Goal: Task Accomplishment & Management: Manage account settings

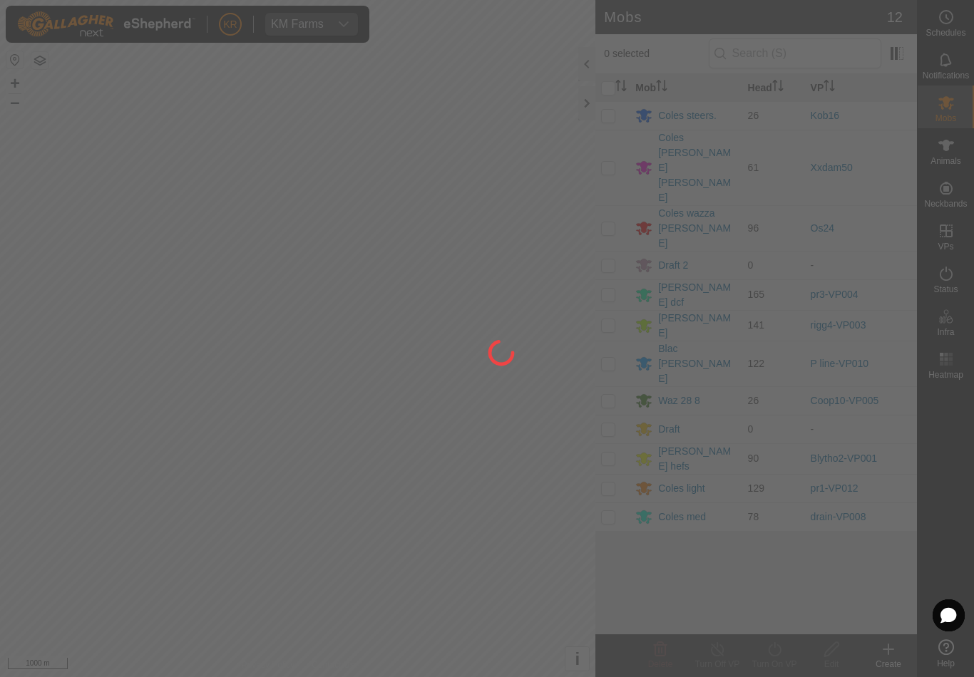
click at [23, 530] on div at bounding box center [487, 338] width 974 height 677
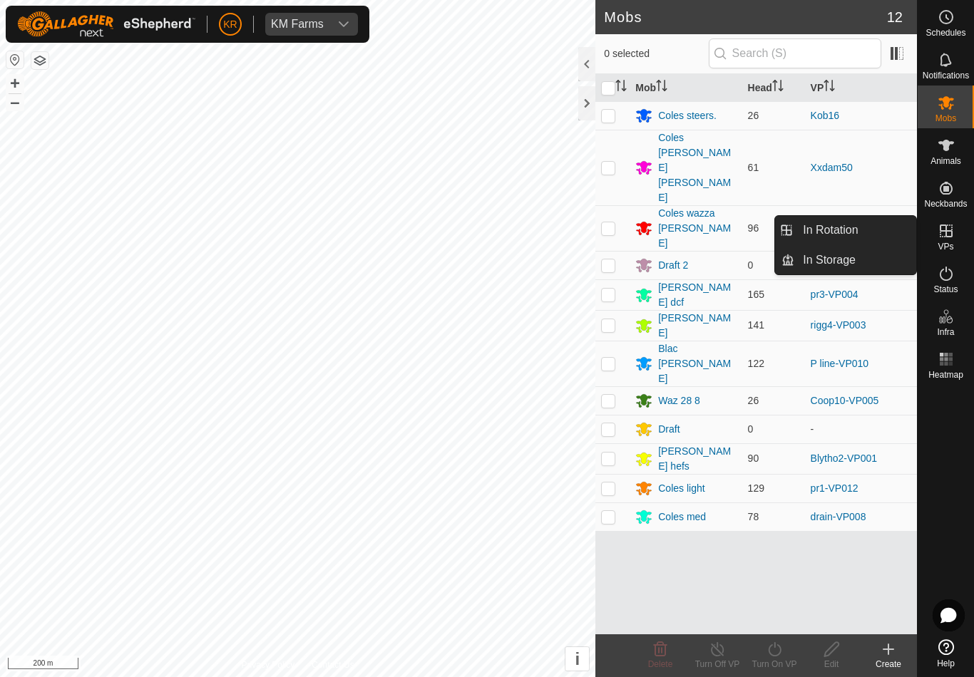
click at [888, 240] on link "In Rotation" at bounding box center [855, 230] width 122 height 29
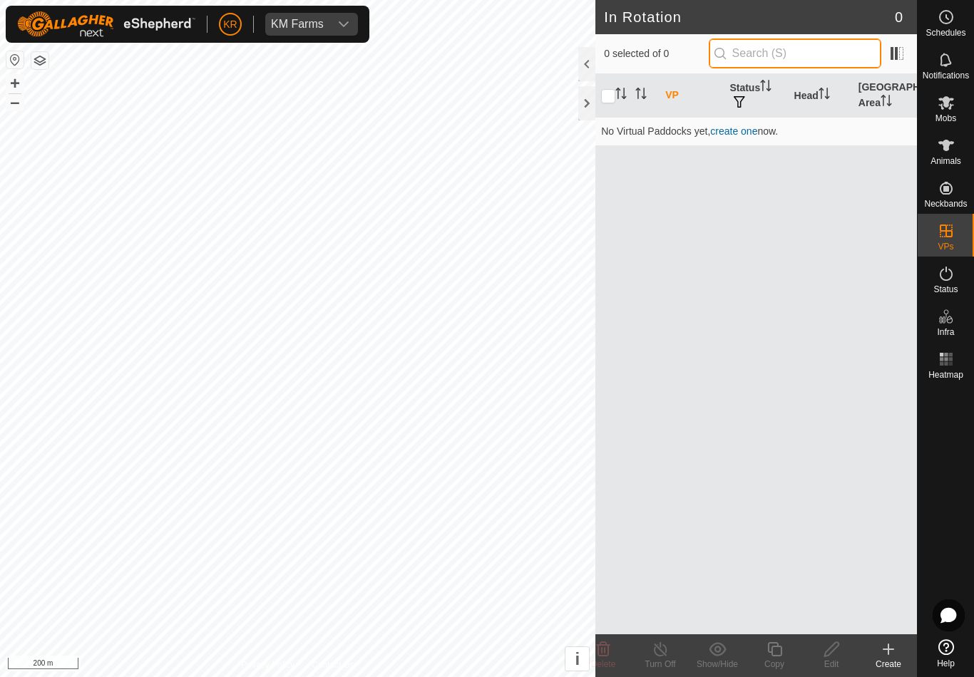
click at [812, 47] on input "text" at bounding box center [795, 53] width 173 height 30
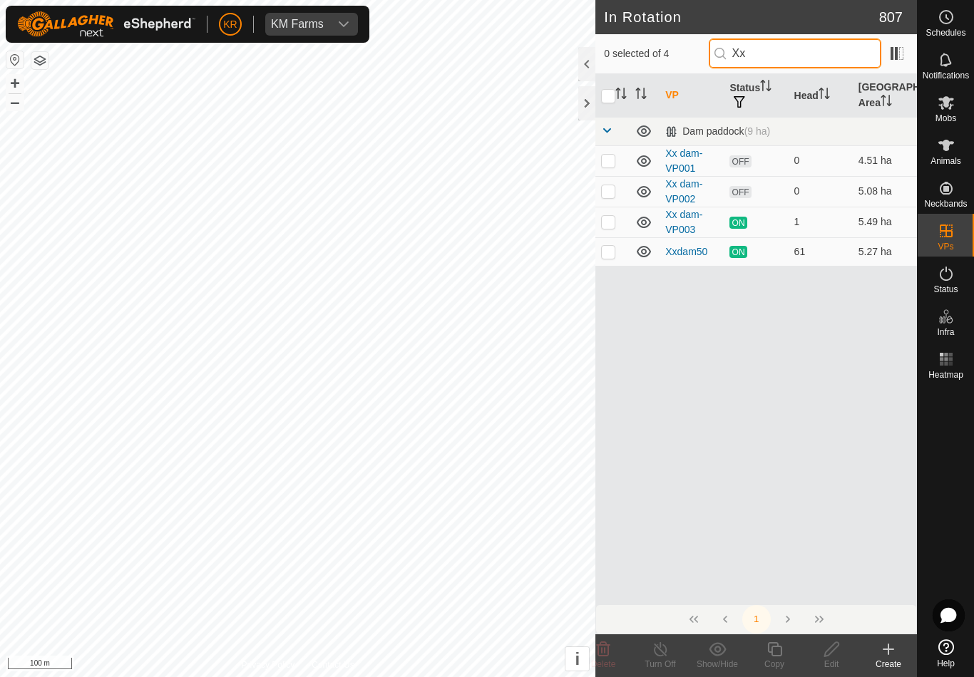
type input "Xx"
click at [615, 185] on p-checkbox at bounding box center [608, 190] width 14 height 11
checkbox input "true"
click at [838, 662] on div "Edit" at bounding box center [831, 664] width 57 height 13
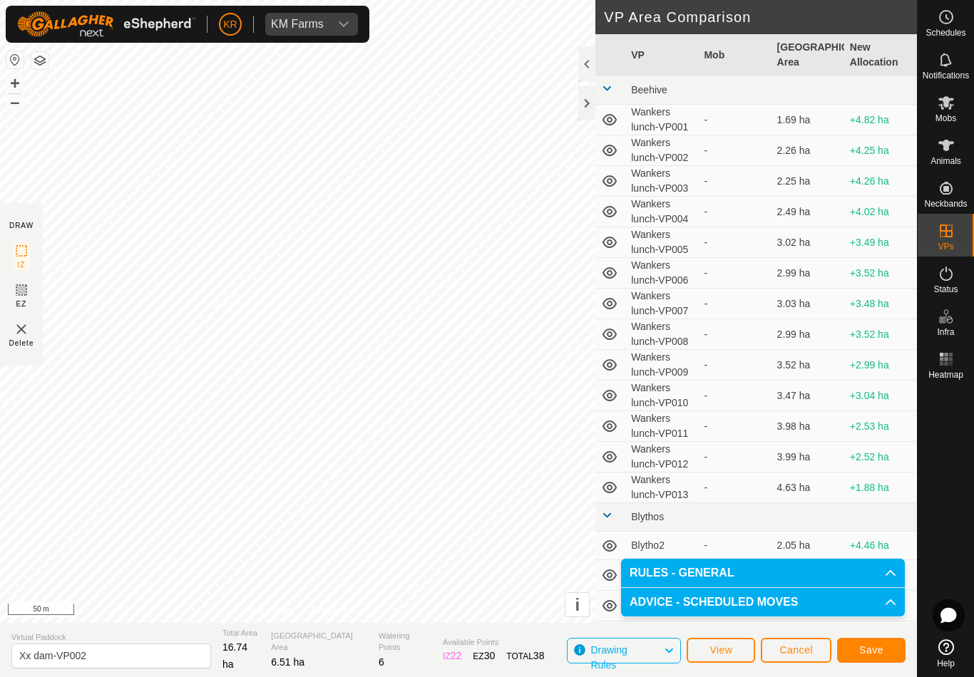
click at [877, 647] on span "Save" at bounding box center [871, 649] width 24 height 11
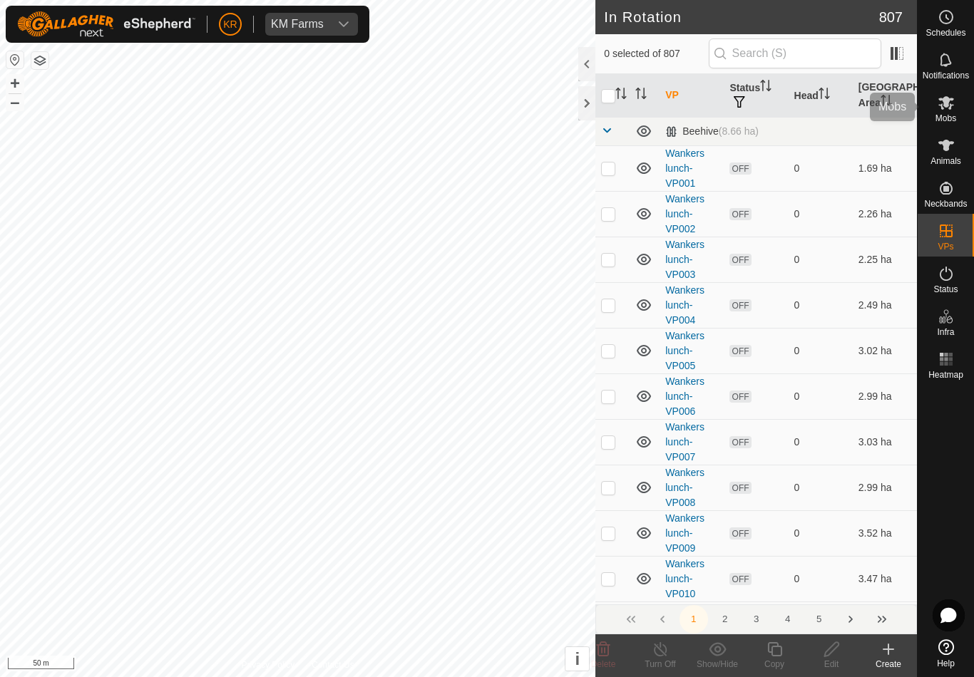
click at [955, 112] on es-mob-svg-icon at bounding box center [946, 102] width 26 height 23
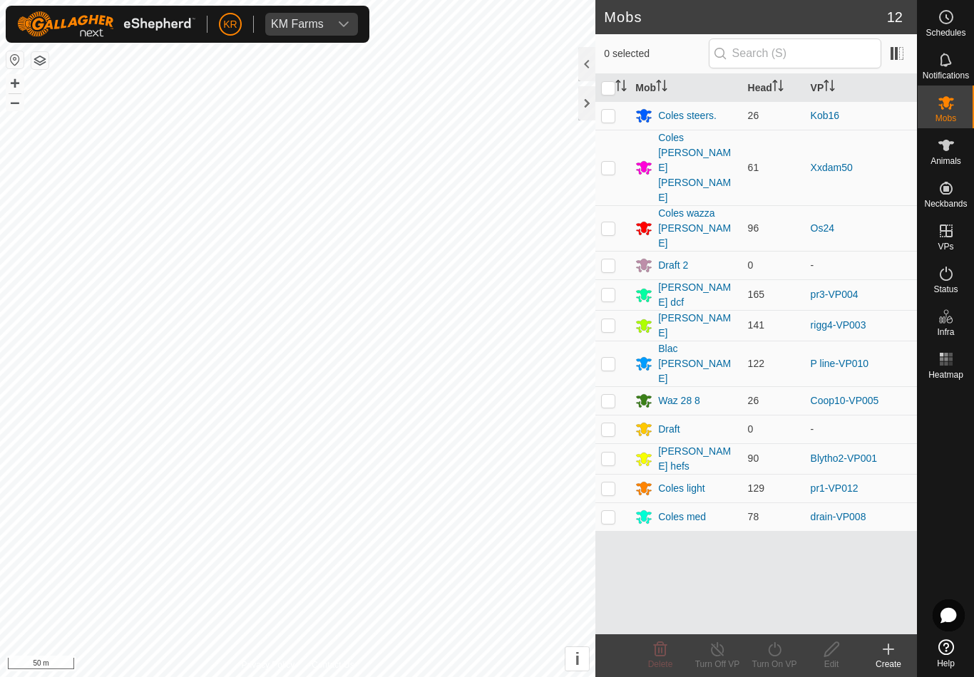
click at [615, 155] on td at bounding box center [612, 168] width 34 height 76
checkbox input "true"
click at [784, 657] on turn-on-svg-icon at bounding box center [774, 649] width 57 height 17
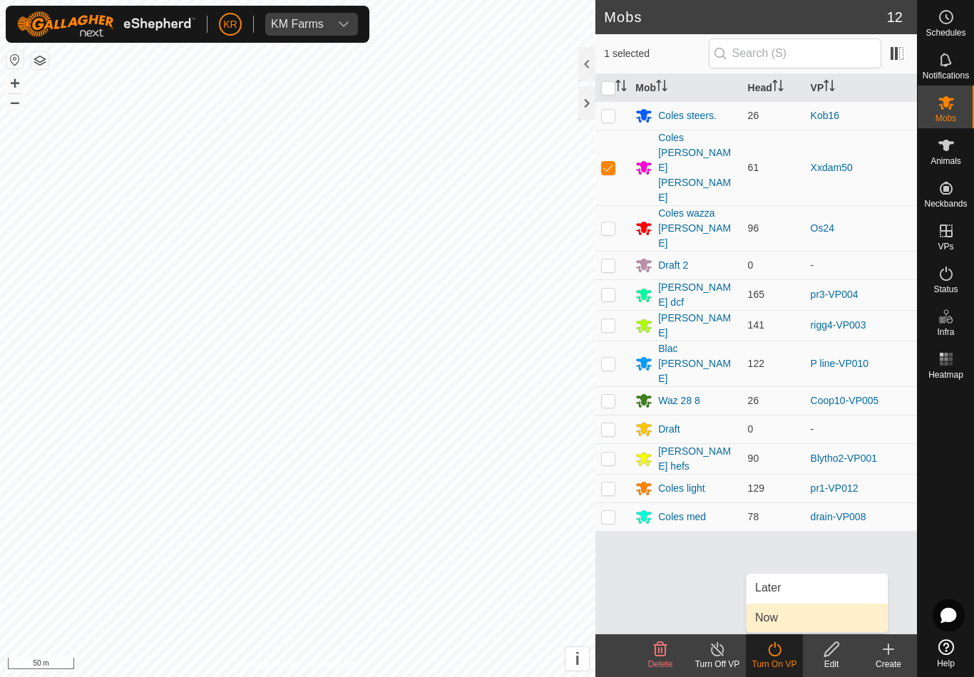
click at [796, 618] on link "Now" at bounding box center [816, 618] width 141 height 29
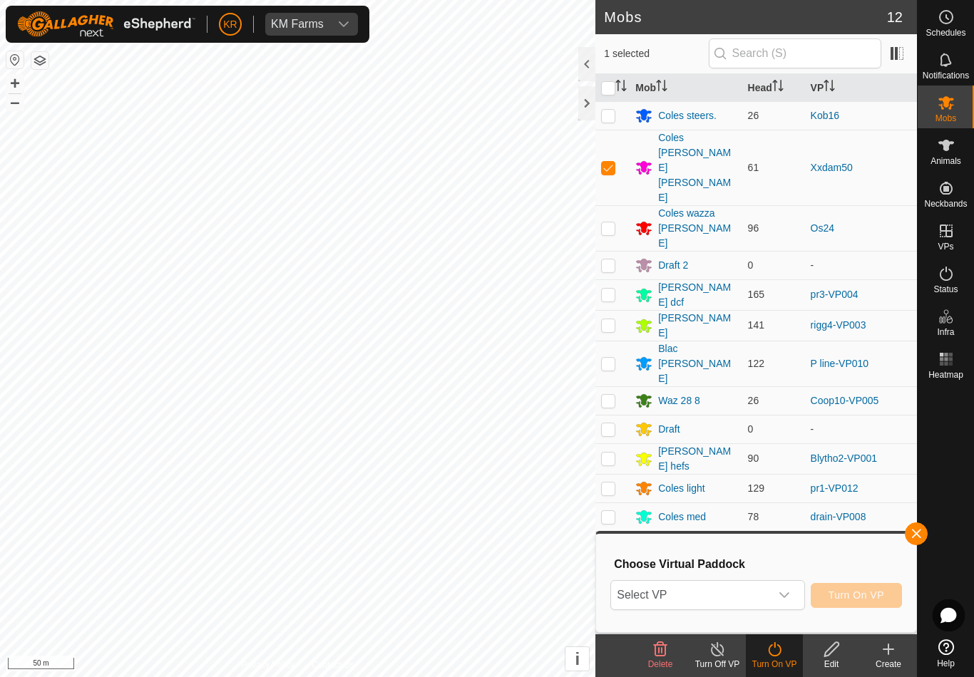
click at [768, 595] on span "Select VP" at bounding box center [690, 595] width 158 height 29
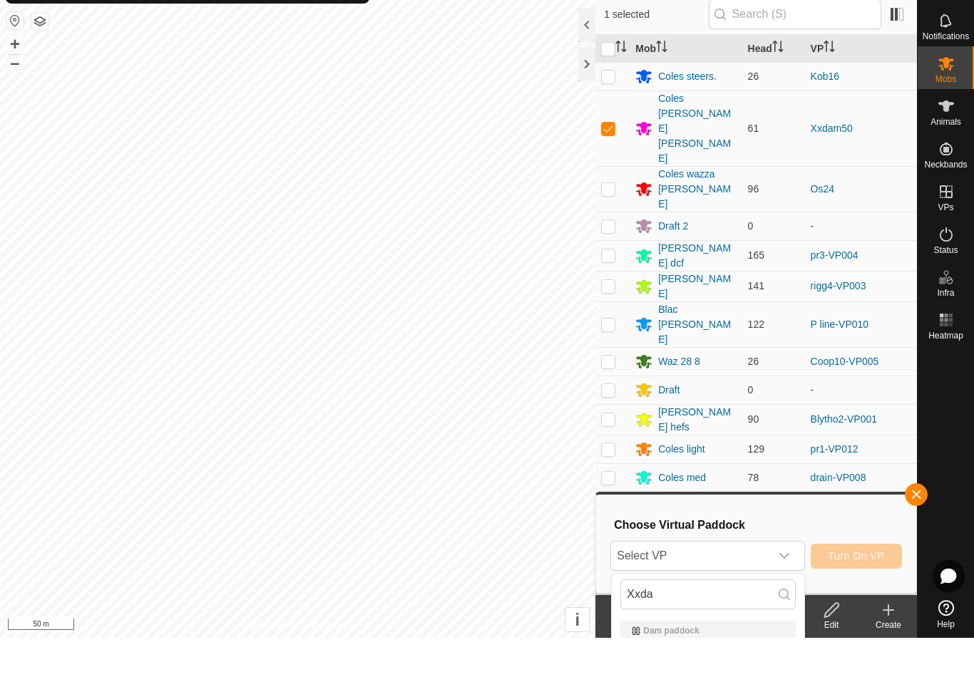
scroll to position [39, 0]
type input "Xxdam"
click at [739, 529] on h3 "Choose Virtual Paddock" at bounding box center [758, 525] width 288 height 14
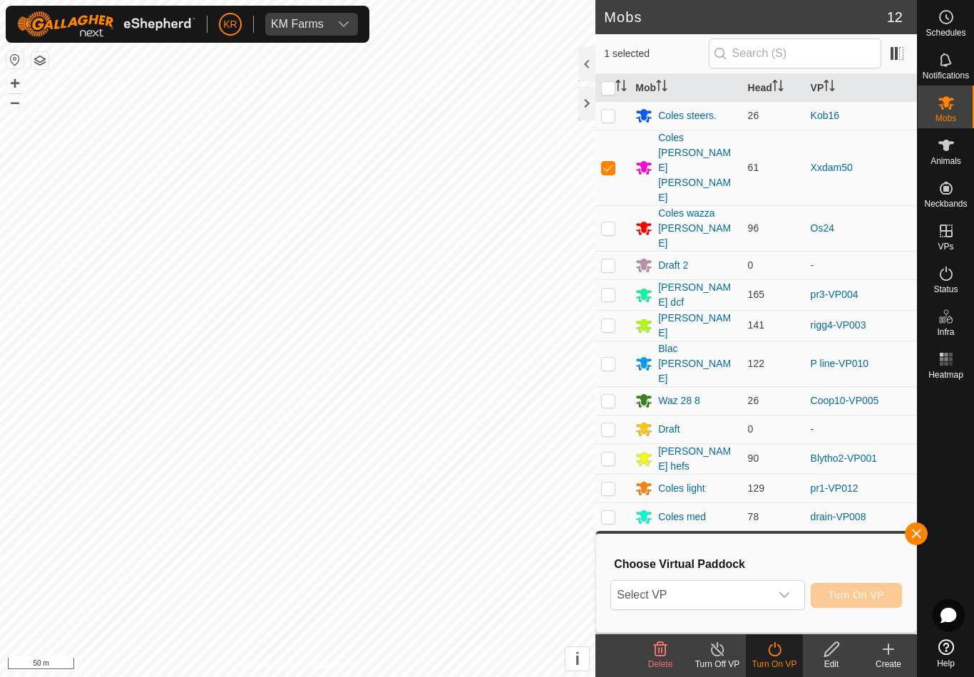
click at [718, 581] on span "Select VP" at bounding box center [690, 595] width 158 height 29
type input "Xxdamxx"
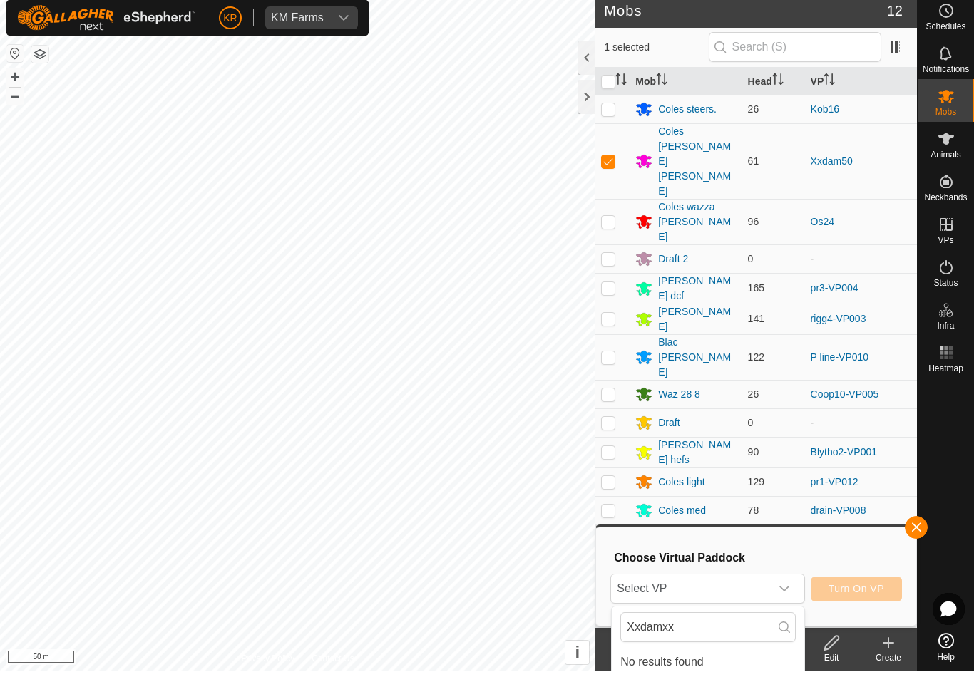
scroll to position [6, 0]
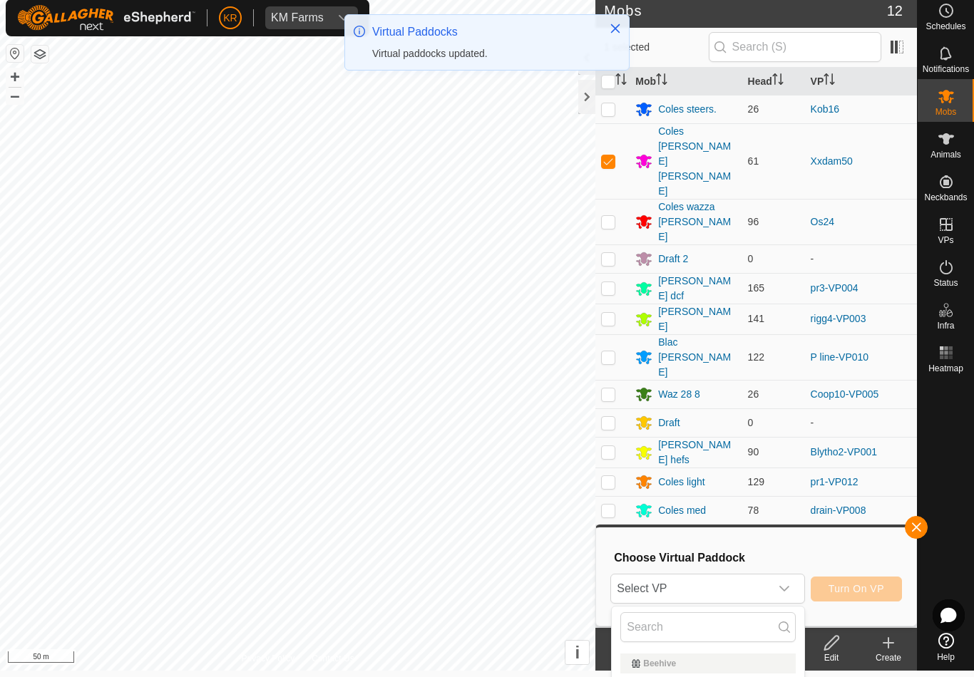
click at [747, 593] on span "Select VP" at bounding box center [690, 589] width 158 height 29
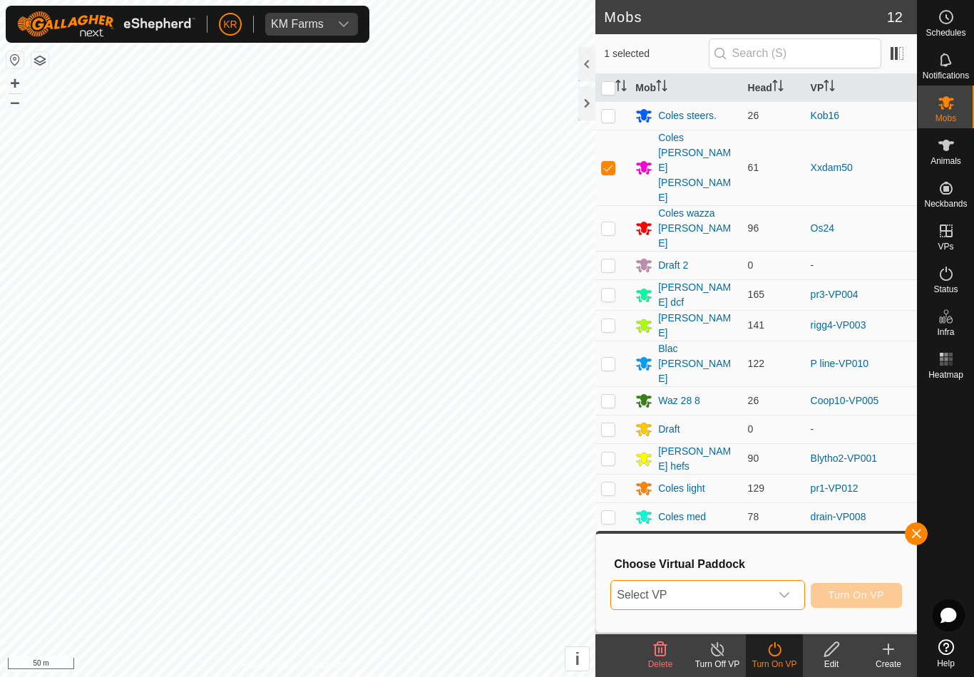
click at [741, 593] on span "Select VP" at bounding box center [690, 595] width 158 height 29
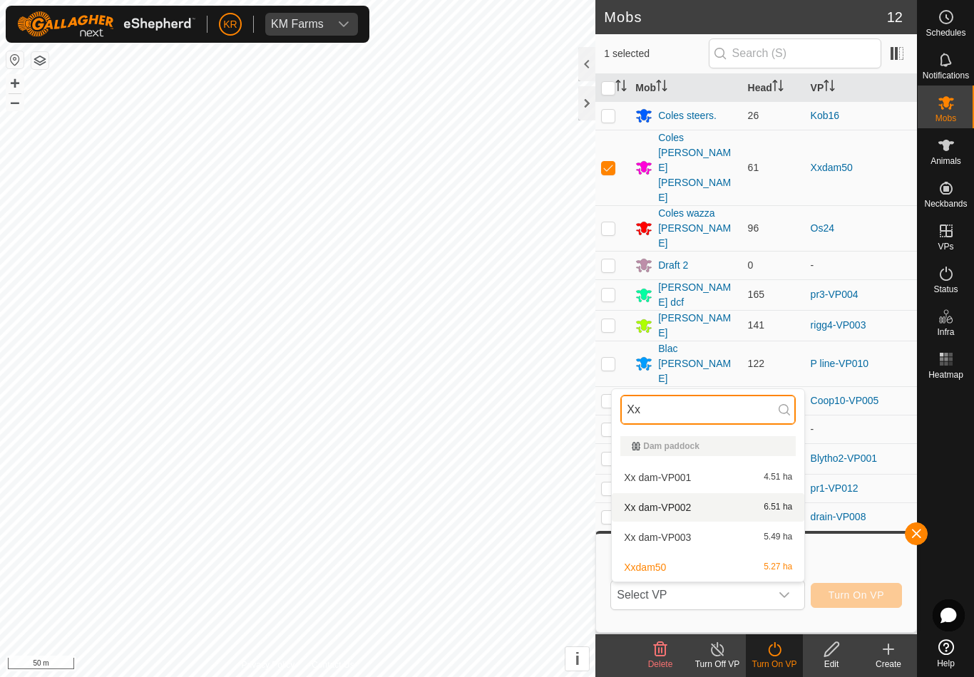
type input "Xx"
click at [749, 512] on div "Xx dam-VP002 6.51 ha" at bounding box center [707, 507] width 175 height 17
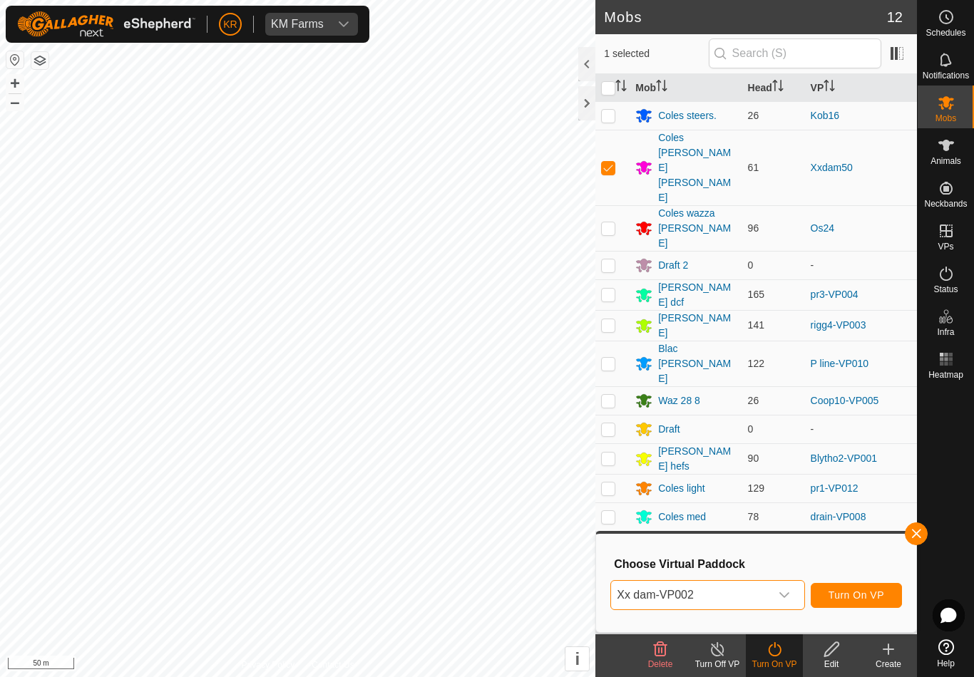
click at [866, 595] on span "Turn On VP" at bounding box center [856, 595] width 56 height 11
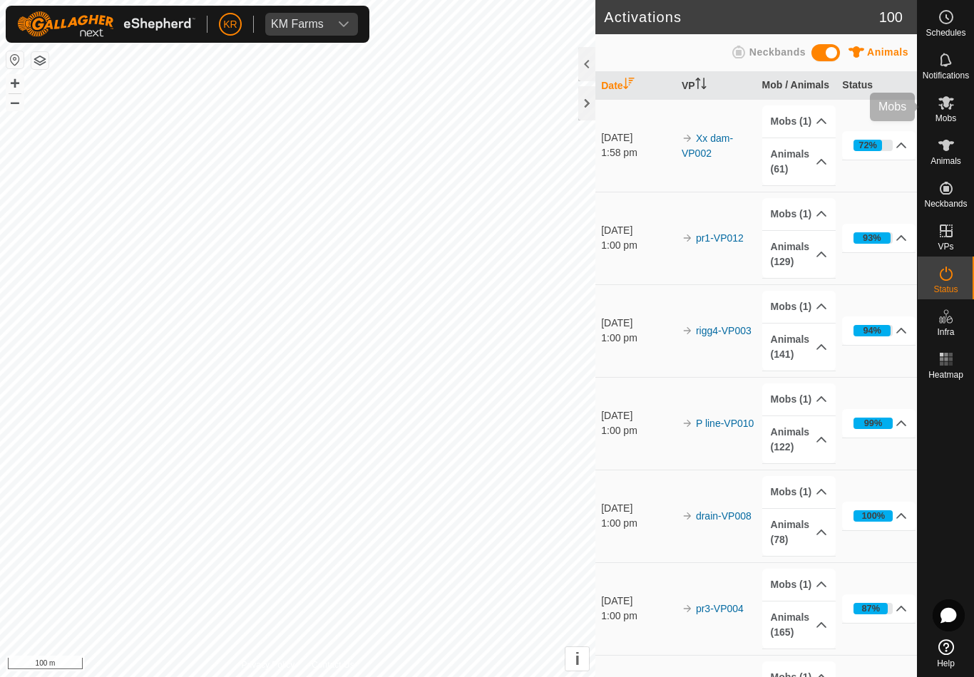
click at [950, 125] on div "Mobs" at bounding box center [946, 107] width 56 height 43
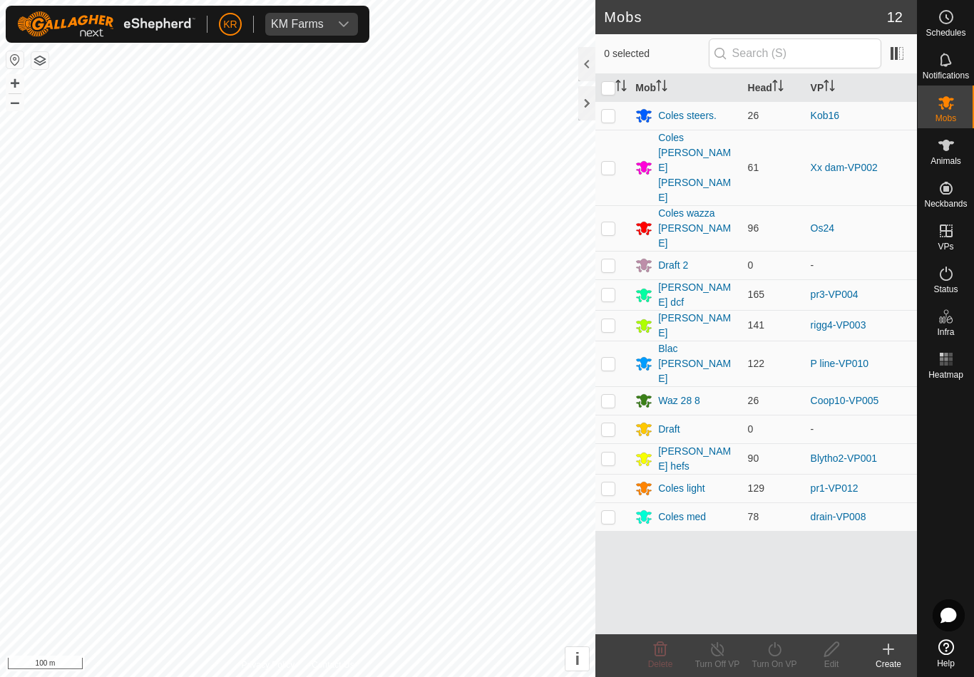
click at [687, 112] on div "Coles steers." at bounding box center [687, 115] width 58 height 15
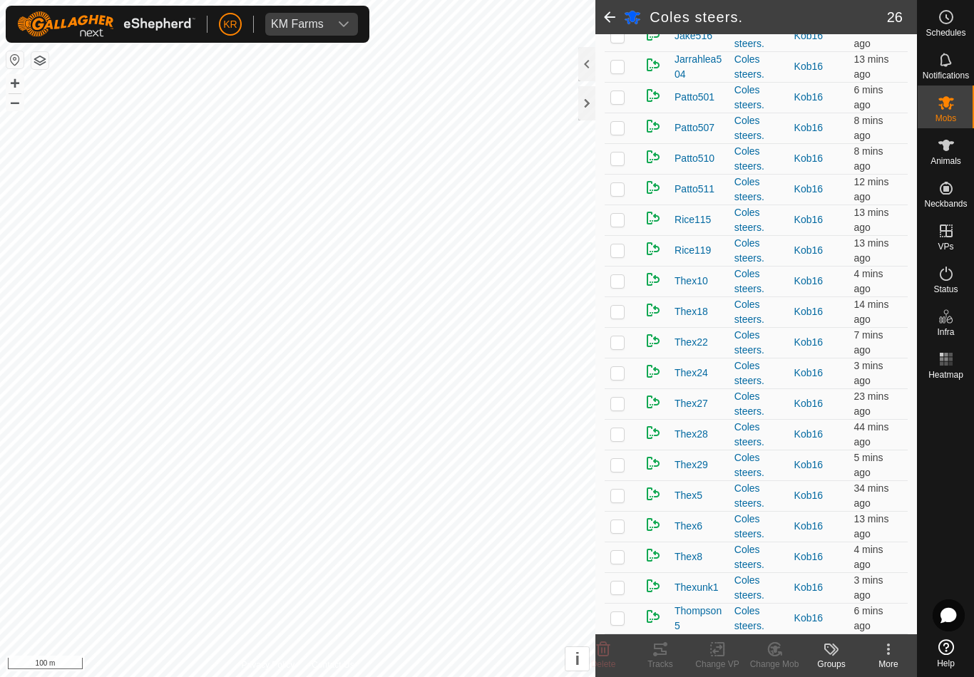
scroll to position [408, 0]
click at [966, 103] on div "Mobs" at bounding box center [946, 107] width 56 height 43
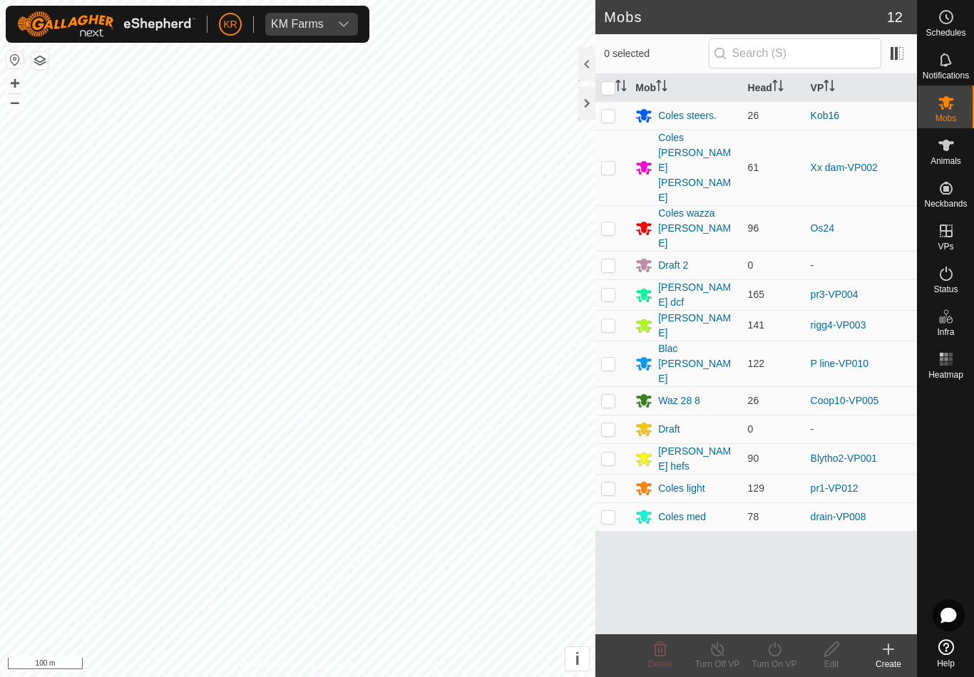
click at [685, 394] on div "Waz 28 8" at bounding box center [679, 401] width 42 height 15
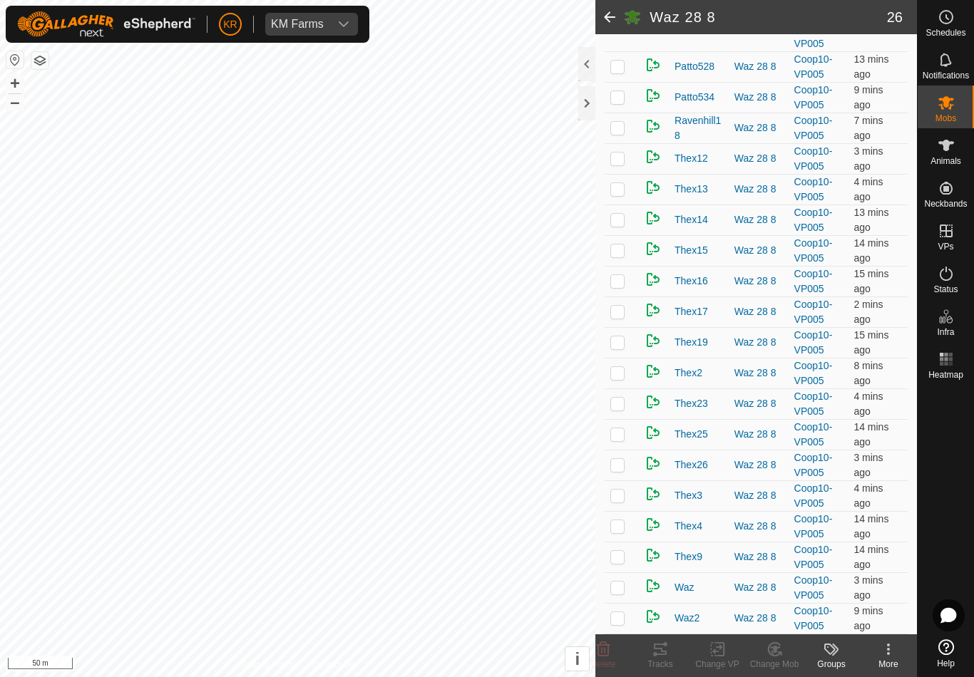
scroll to position [438, 0]
click at [723, 399] on td "Thex23" at bounding box center [699, 404] width 60 height 31
click at [946, 111] on icon at bounding box center [946, 102] width 17 height 17
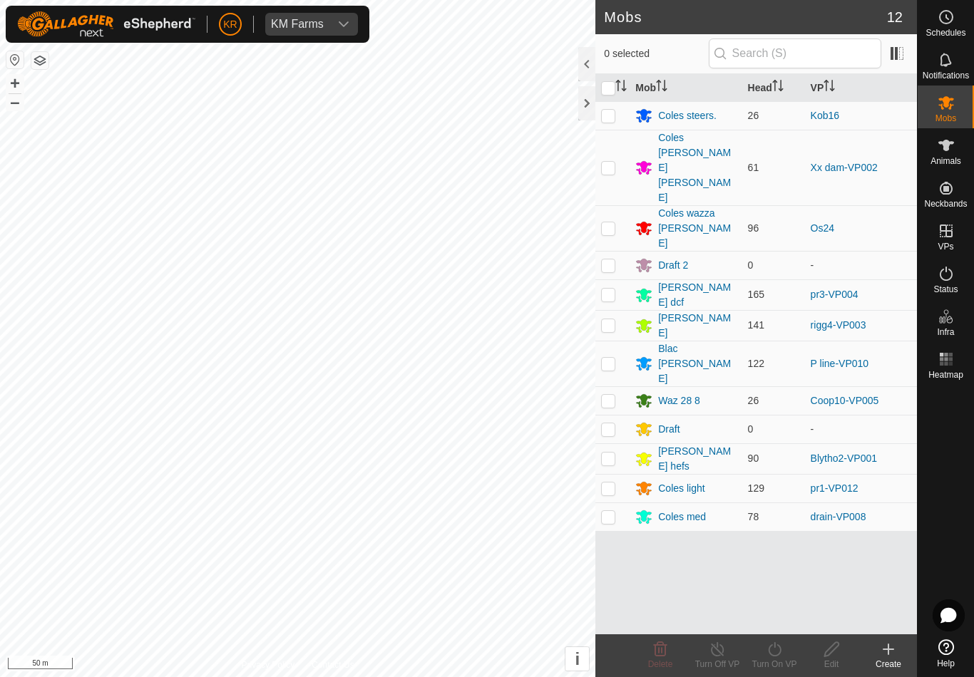
click at [694, 115] on div "Coles steers." at bounding box center [687, 115] width 58 height 15
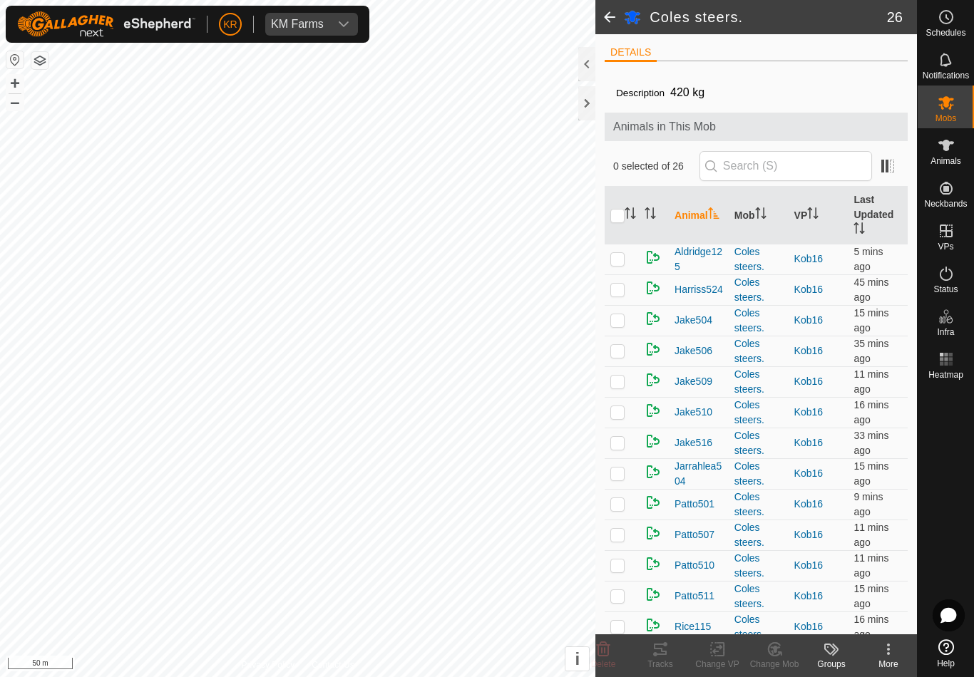
click at [895, 655] on icon at bounding box center [888, 649] width 17 height 17
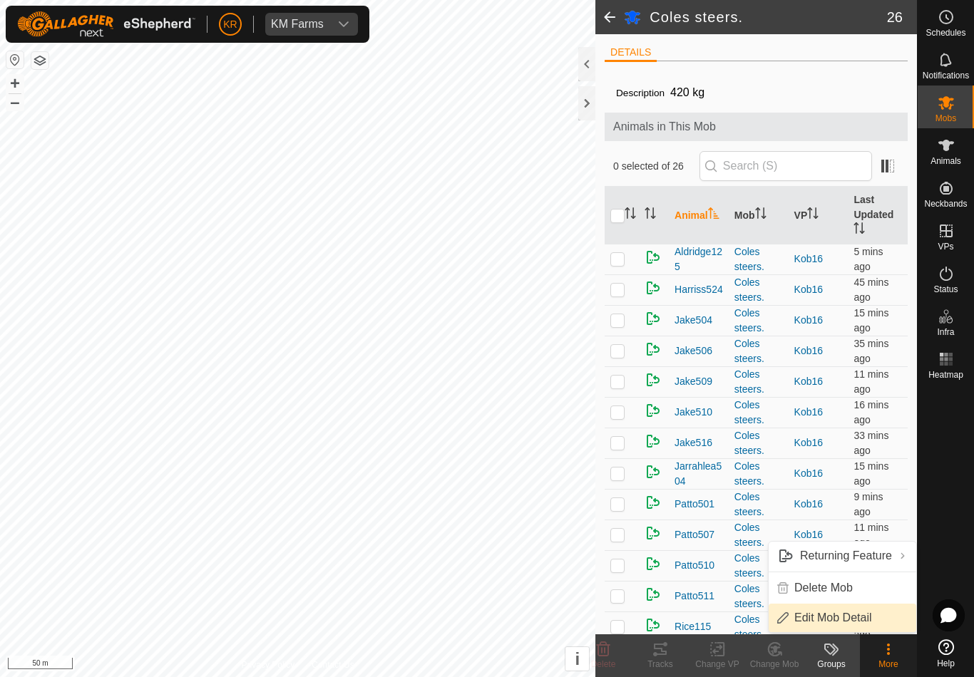
click at [853, 618] on span "Edit Mob Detail" at bounding box center [833, 618] width 78 height 17
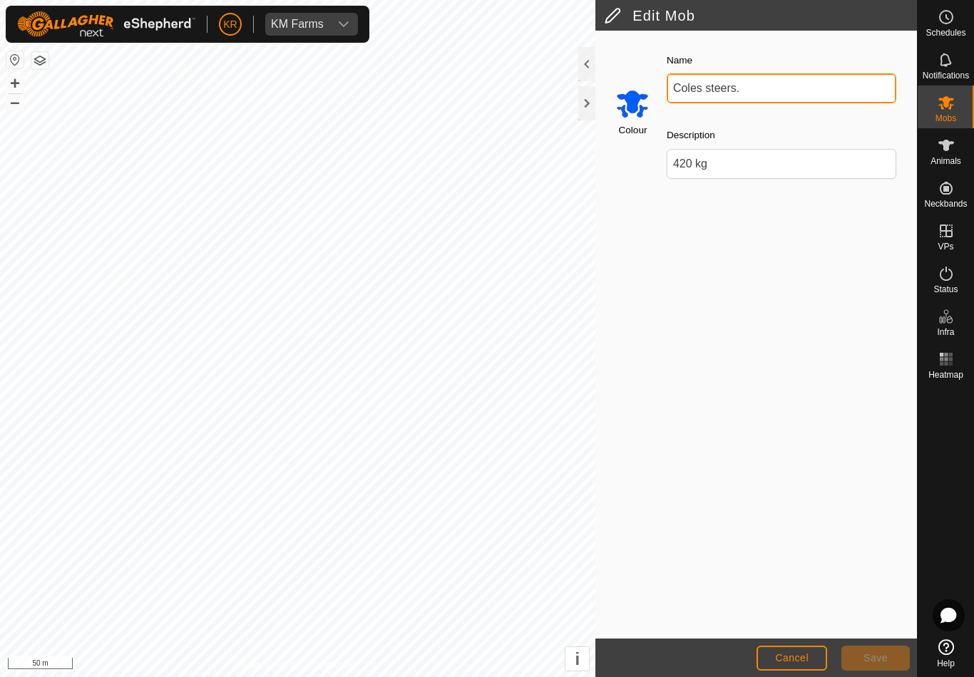
click at [759, 91] on input "Coles steers." at bounding box center [782, 88] width 230 height 30
type input "C"
type input "Wazza [DATE]"
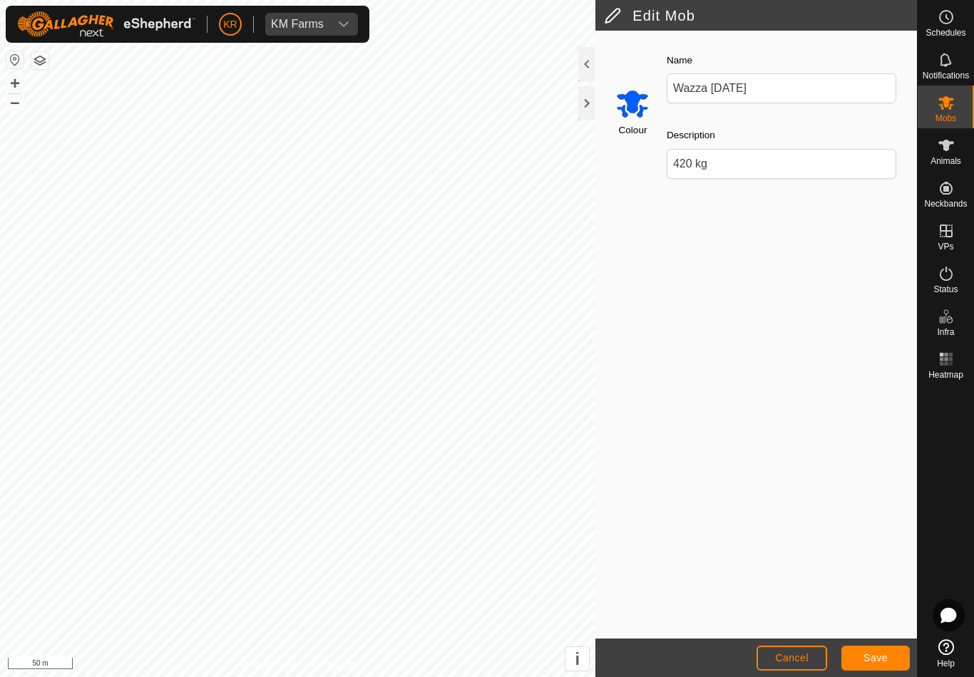
click at [871, 654] on span "Save" at bounding box center [875, 657] width 24 height 11
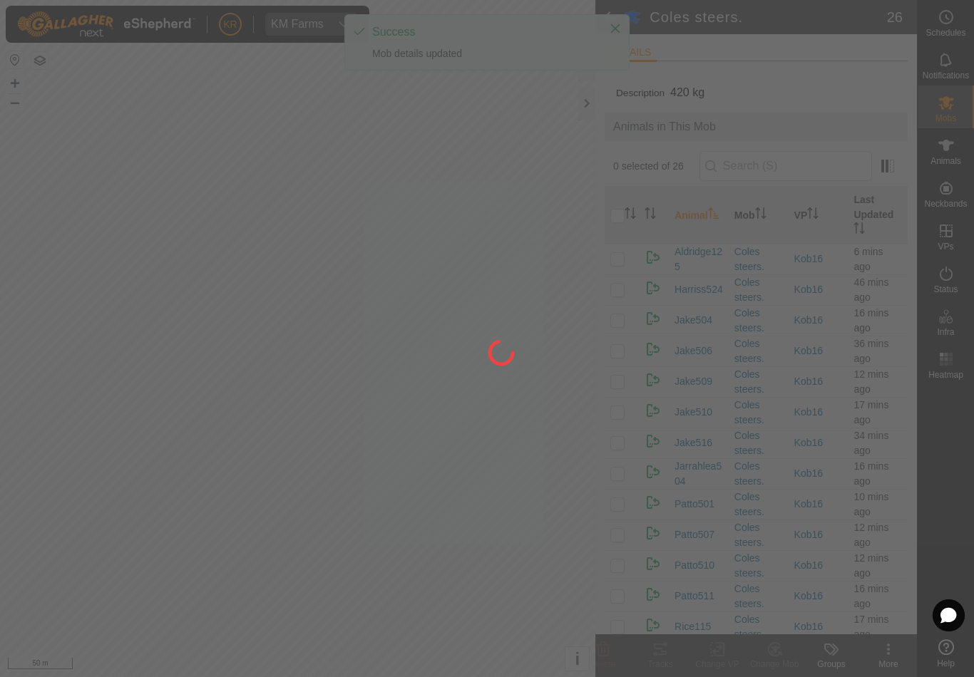
click at [1, 431] on div at bounding box center [487, 338] width 974 height 677
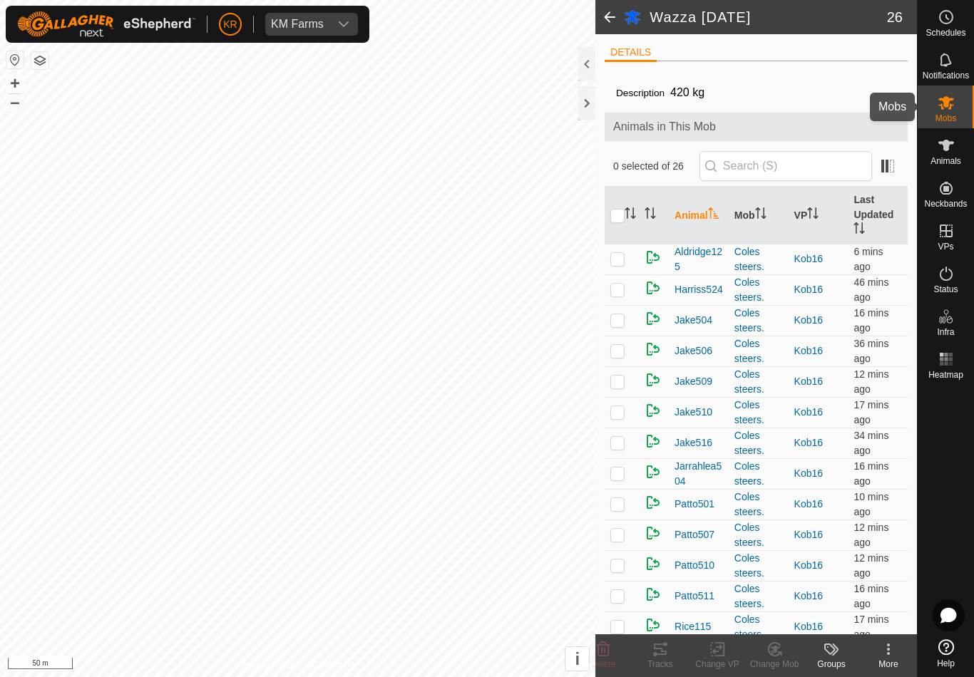
click at [968, 106] on div "Mobs" at bounding box center [946, 107] width 56 height 43
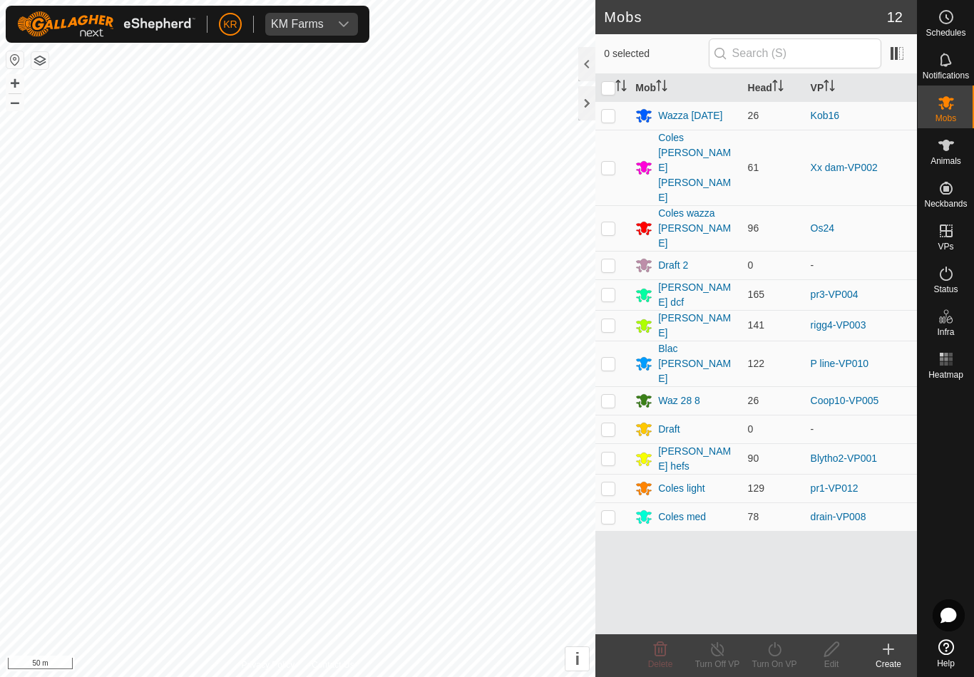
click at [614, 120] on p-checkbox at bounding box center [608, 115] width 14 height 11
checkbox input "true"
click at [784, 653] on turn-on-svg-icon at bounding box center [774, 649] width 57 height 17
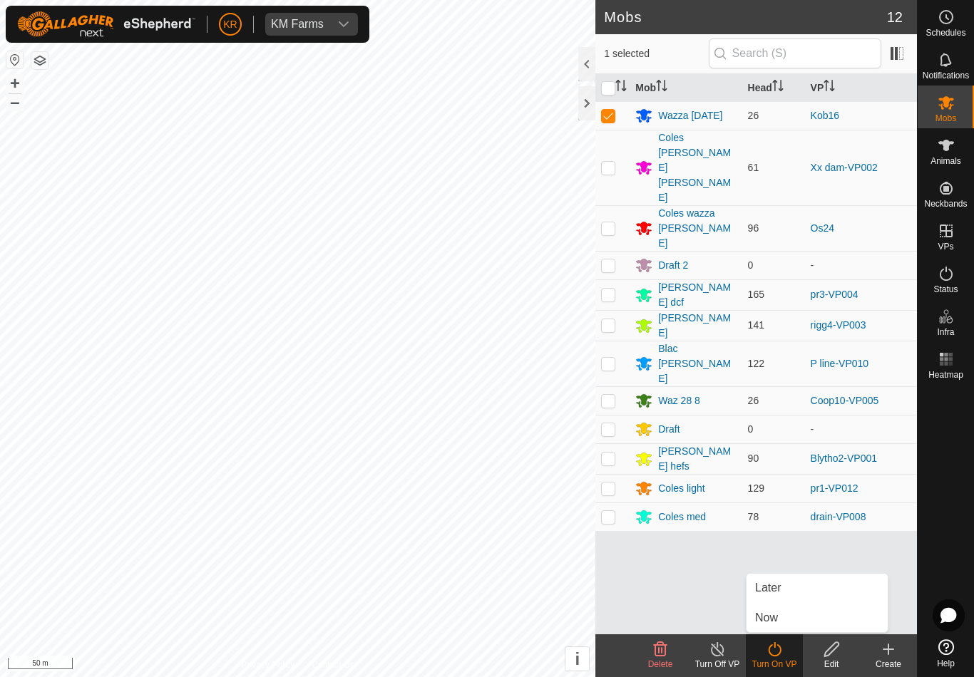
click at [790, 613] on link "Now" at bounding box center [816, 618] width 141 height 29
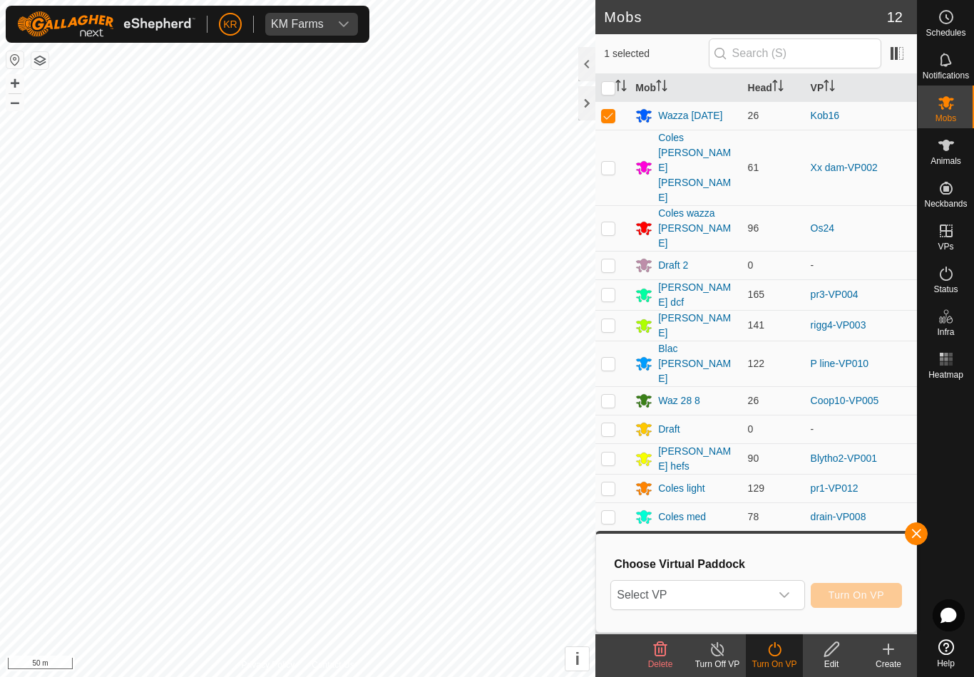
click at [769, 587] on span "Select VP" at bounding box center [690, 595] width 158 height 29
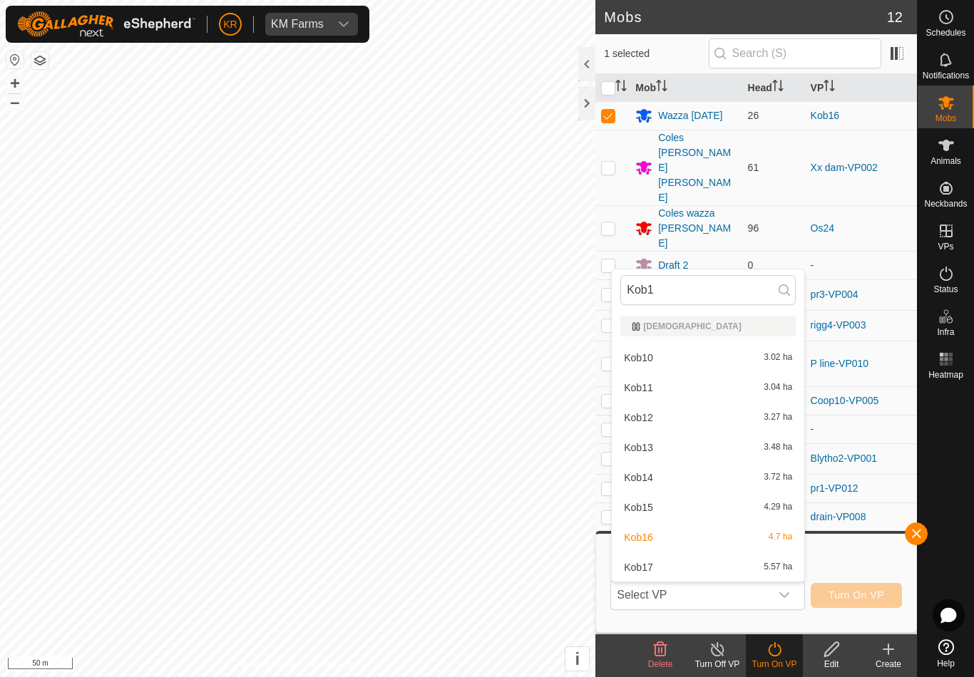
type input "Kob16"
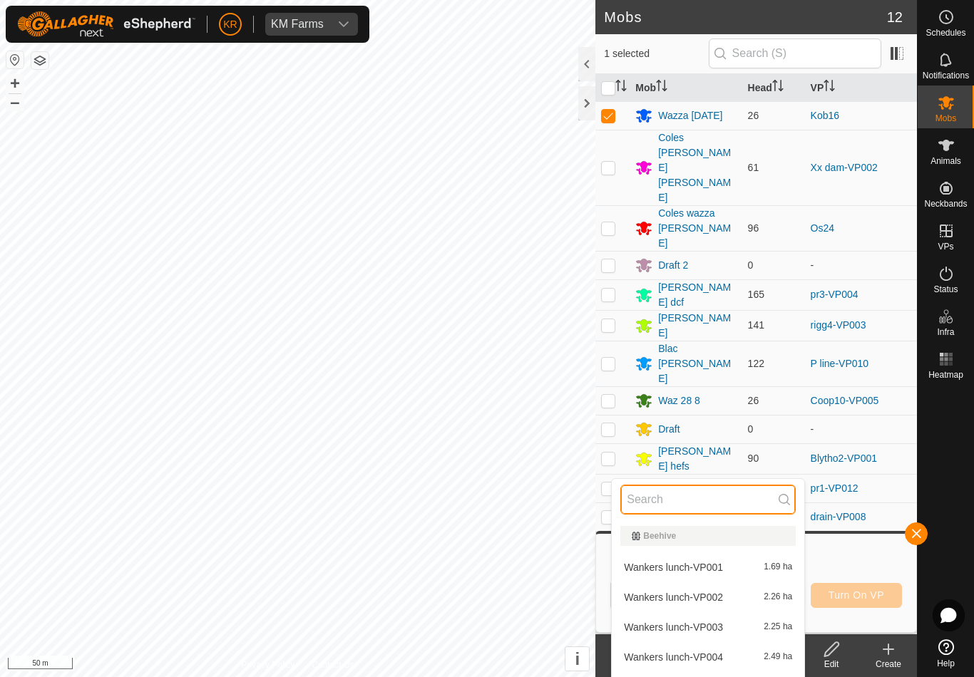
click at [764, 499] on input "text" at bounding box center [707, 500] width 175 height 30
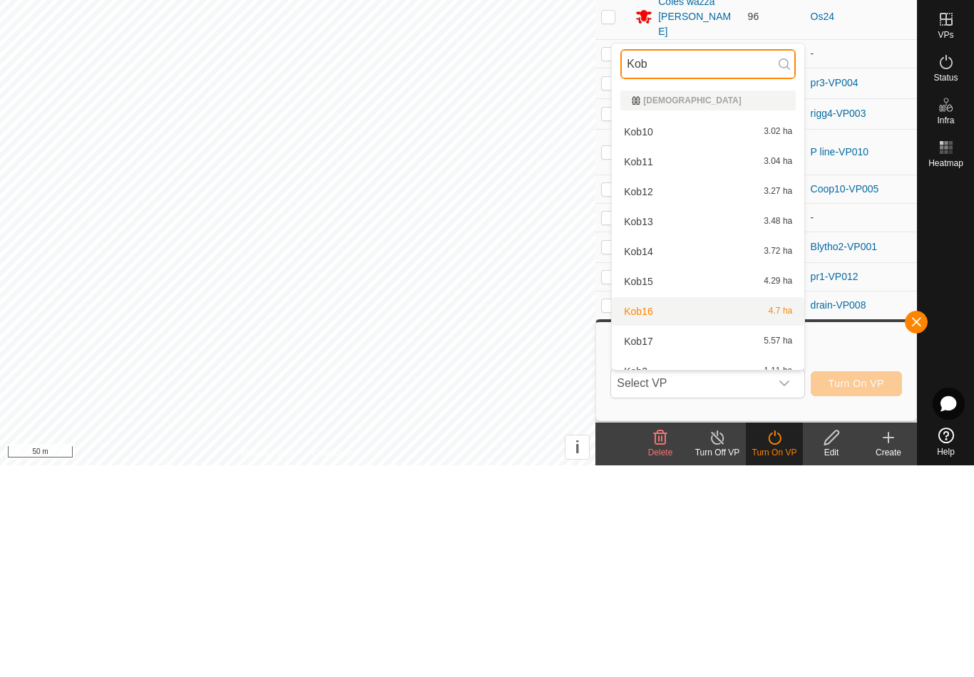
type input "Kob"
click at [682, 515] on div "Kob16 4.7 ha" at bounding box center [707, 523] width 175 height 17
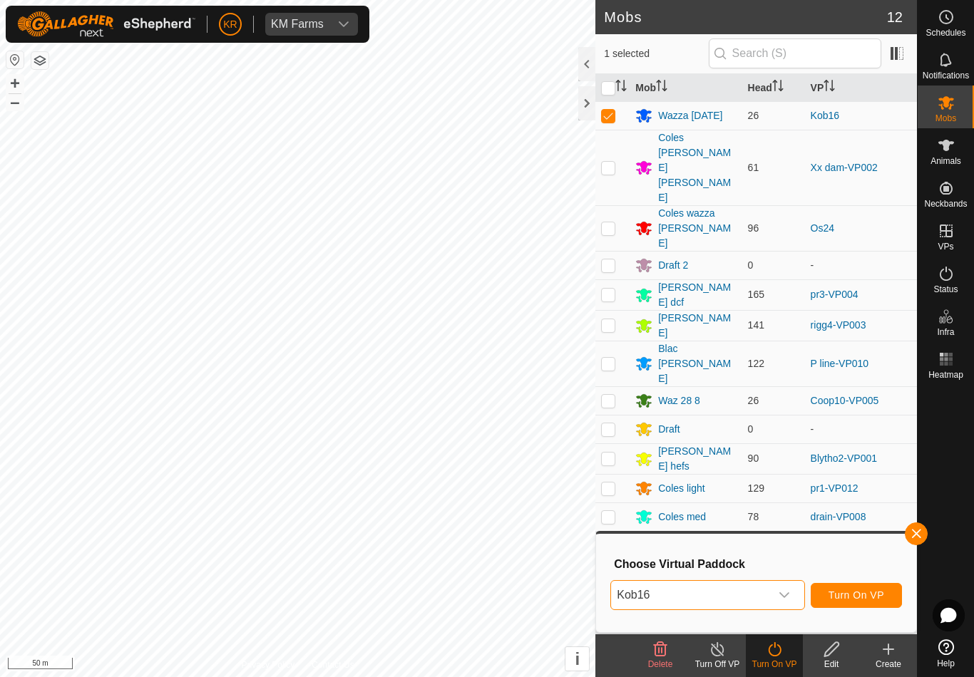
click at [853, 599] on span "Turn On VP" at bounding box center [856, 595] width 56 height 11
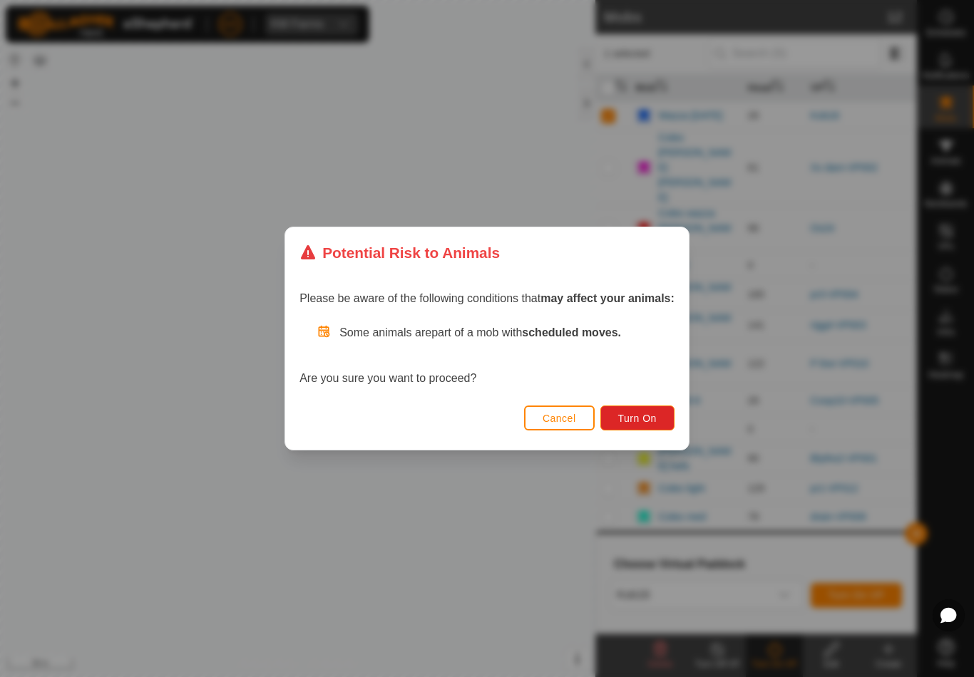
click at [649, 416] on span "Turn On" at bounding box center [637, 418] width 38 height 11
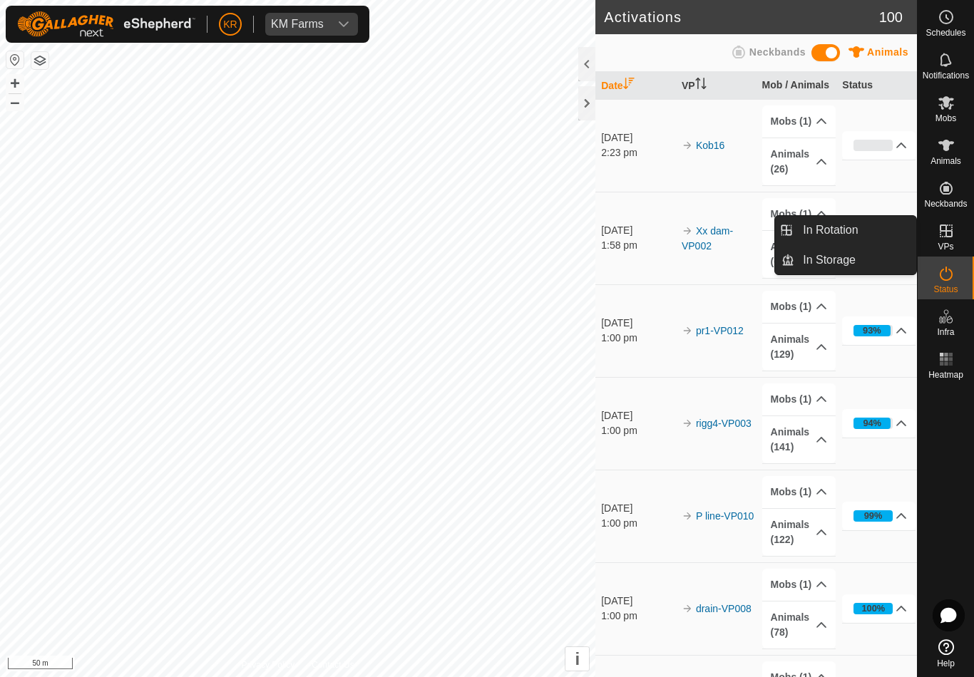
click at [878, 230] on link "In Rotation" at bounding box center [855, 230] width 122 height 29
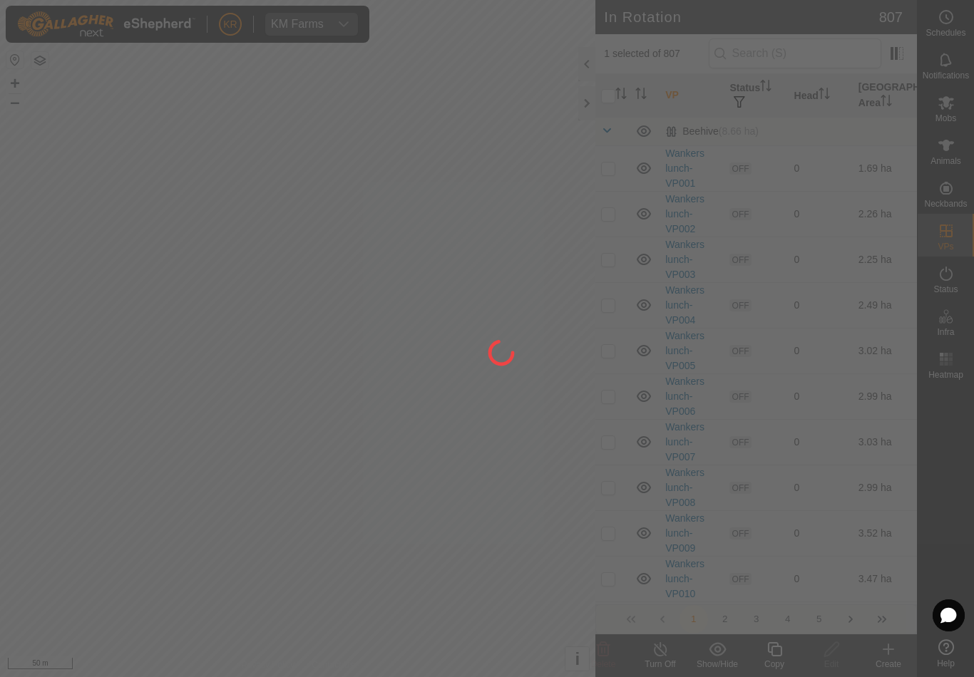
click at [880, 233] on div at bounding box center [487, 338] width 974 height 677
click at [806, 55] on div at bounding box center [487, 338] width 974 height 677
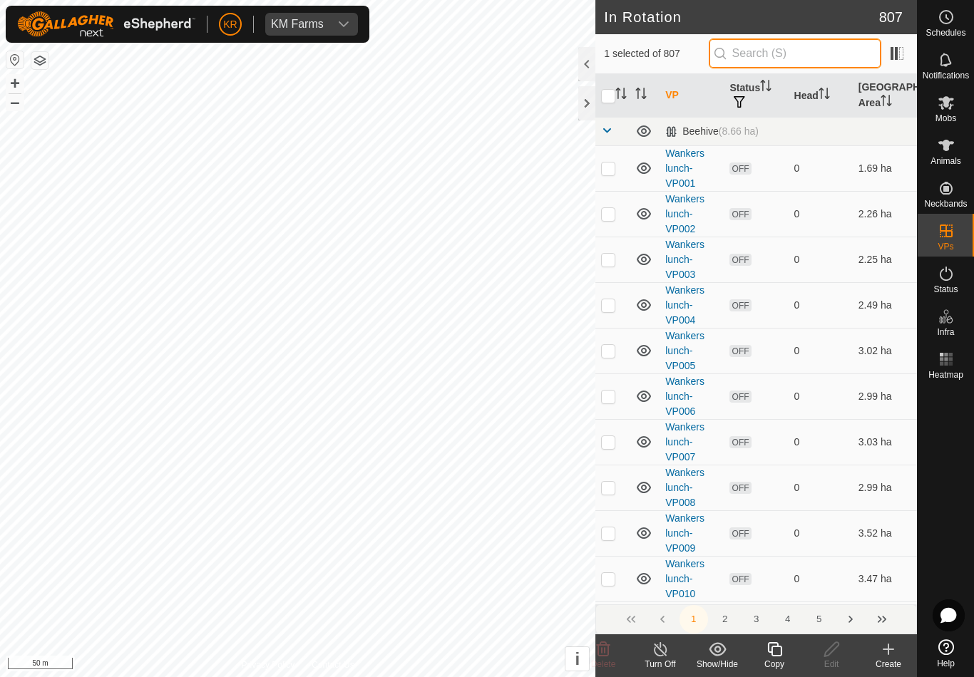
click at [811, 56] on input "text" at bounding box center [795, 53] width 173 height 30
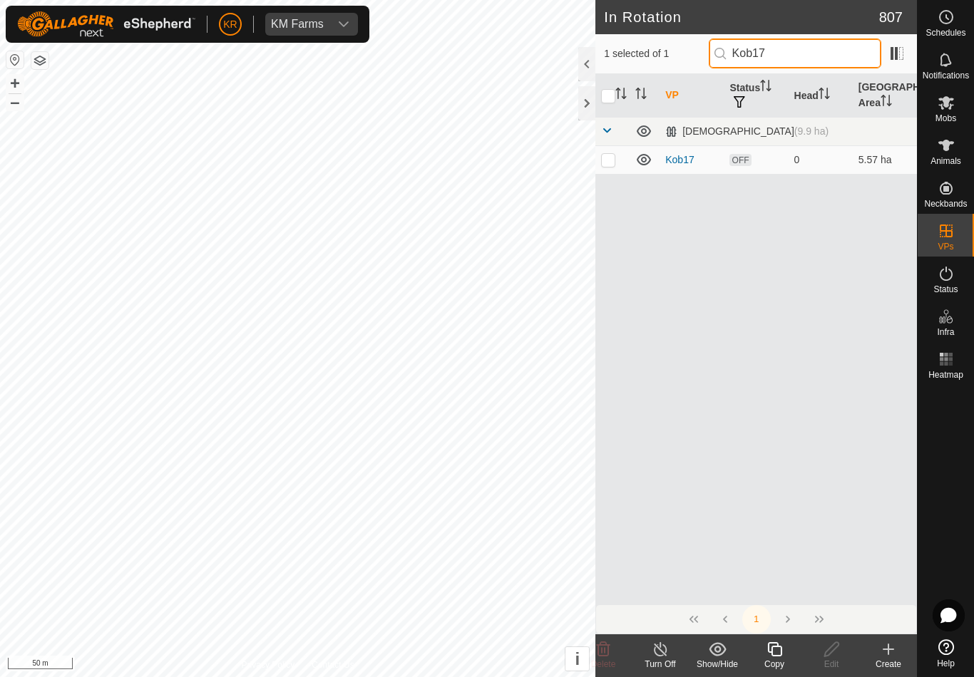
type input "Kob17"
click at [629, 159] on td at bounding box center [612, 159] width 34 height 29
checkbox input "true"
click at [614, 100] on input "checkbox" at bounding box center [608, 96] width 14 height 14
click at [612, 102] on input "checkbox" at bounding box center [608, 96] width 14 height 14
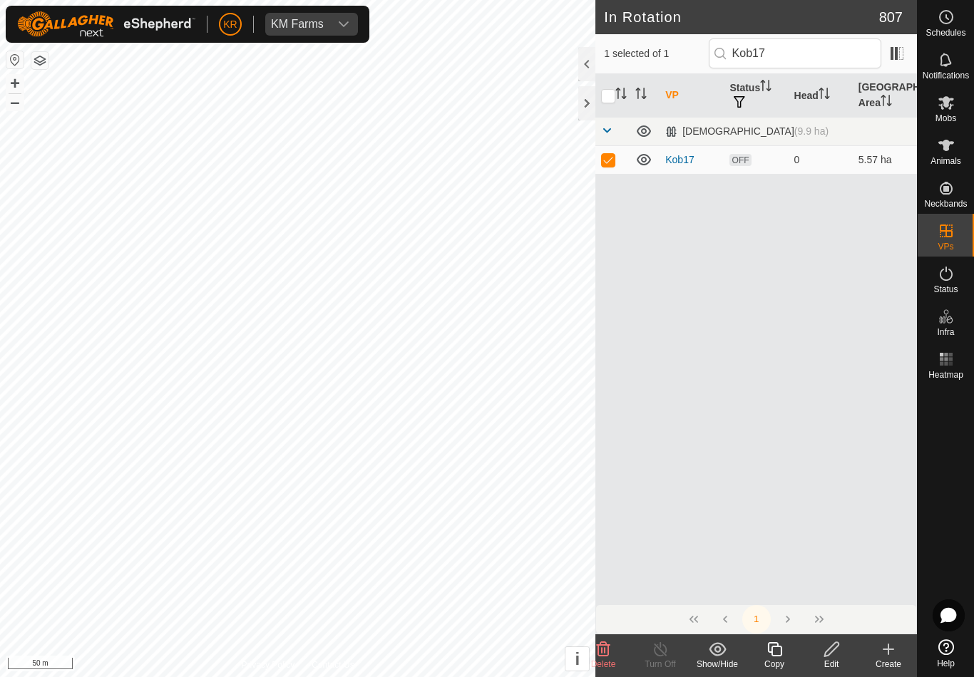
checkbox input "false"
click at [617, 101] on p-sorticon "Activate to sort" at bounding box center [620, 95] width 11 height 11
click at [834, 663] on div "Edit" at bounding box center [831, 664] width 57 height 13
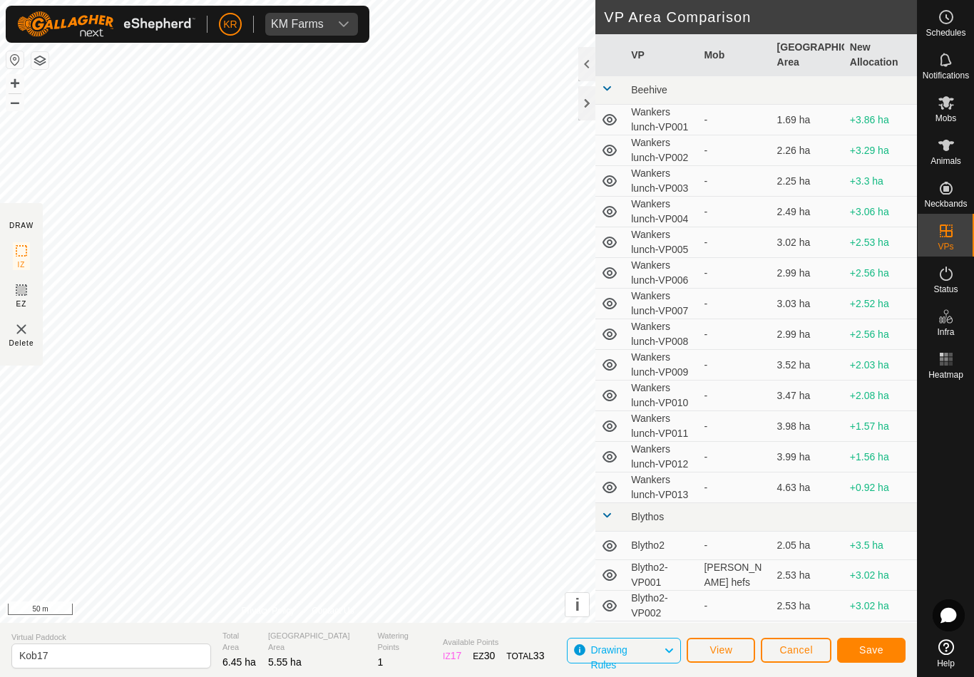
click at [874, 653] on span "Save" at bounding box center [871, 649] width 24 height 11
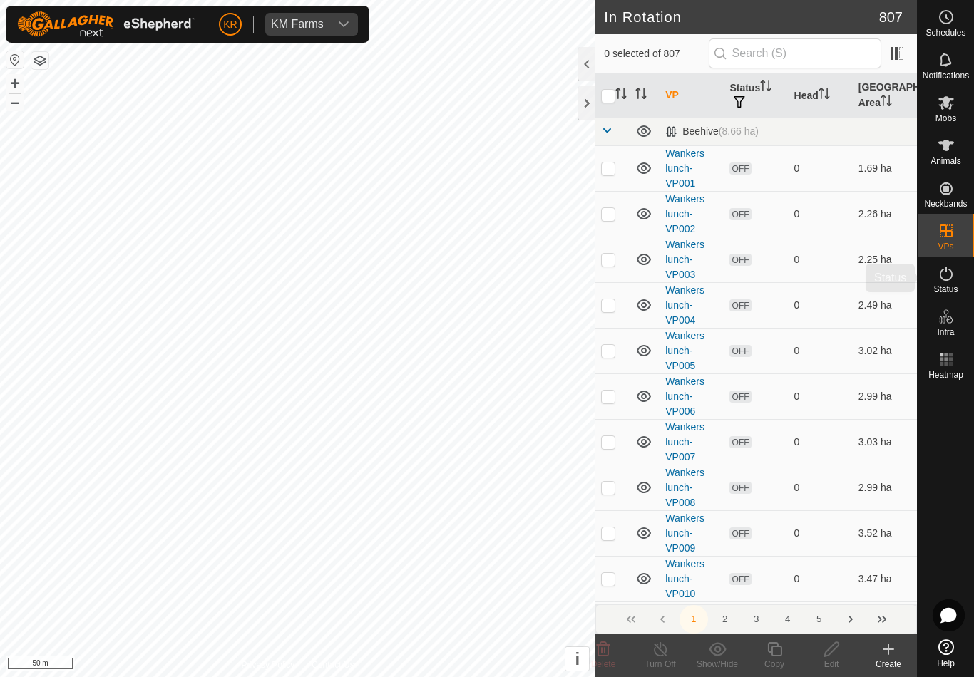
click at [952, 294] on span "Status" at bounding box center [945, 289] width 24 height 9
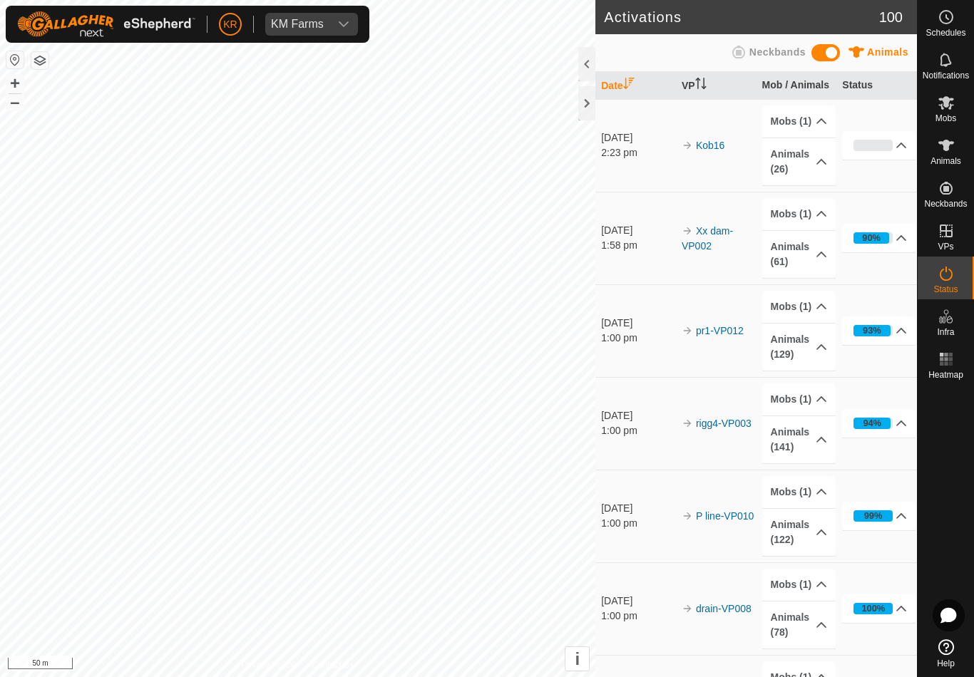
click at [958, 288] on div "Status" at bounding box center [946, 278] width 56 height 43
click at [957, 286] on span "Status" at bounding box center [945, 289] width 24 height 9
click at [955, 115] on span "Mobs" at bounding box center [945, 118] width 21 height 9
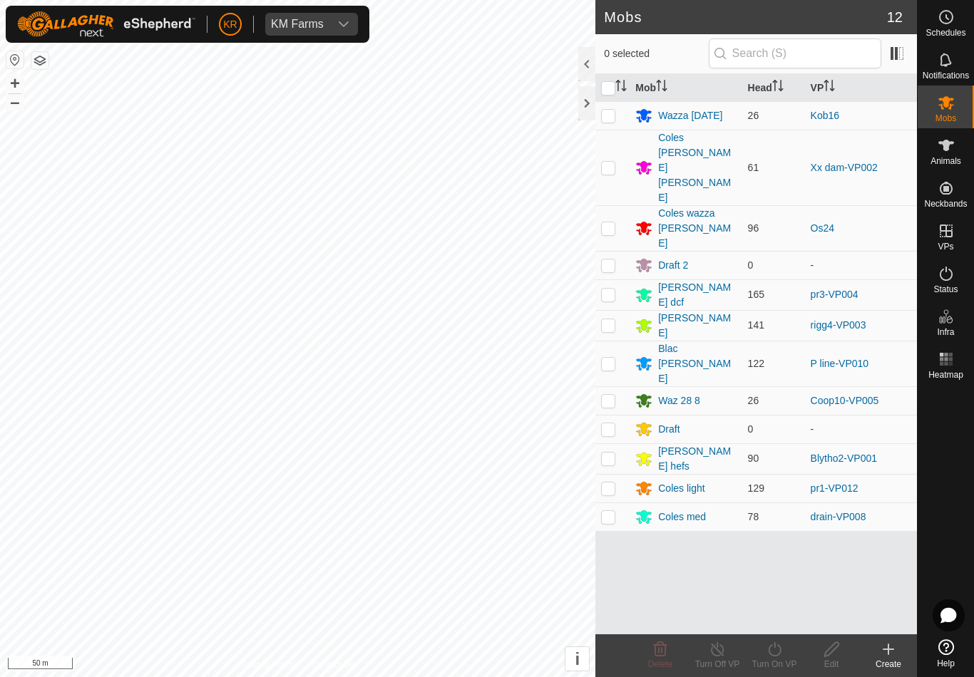
click at [610, 129] on td at bounding box center [612, 115] width 34 height 29
checkbox input "true"
click at [779, 656] on icon at bounding box center [775, 649] width 18 height 17
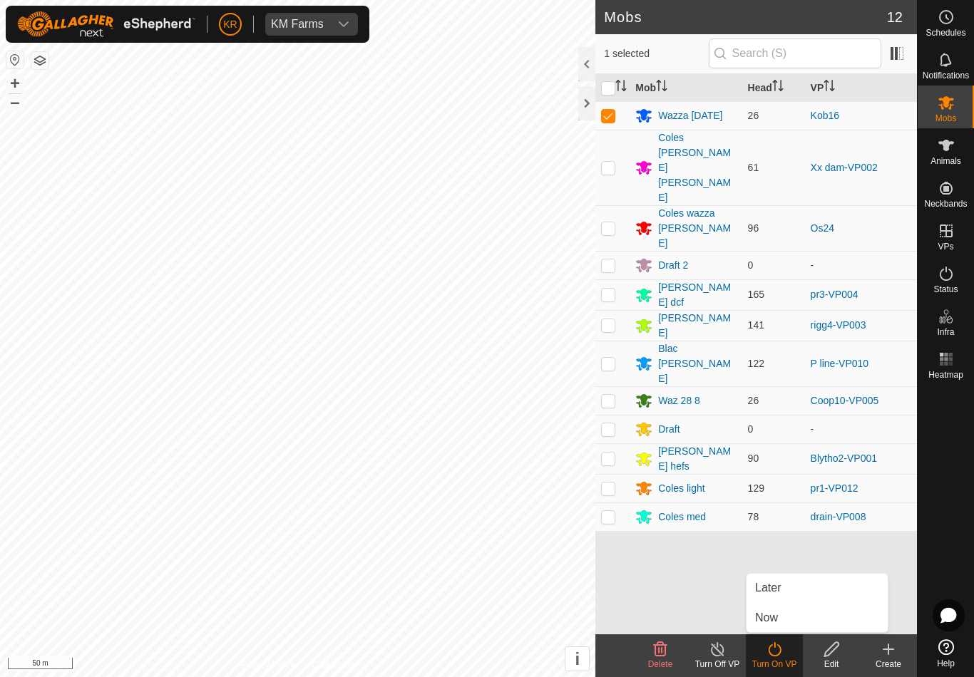
click at [792, 590] on link "Later" at bounding box center [816, 588] width 141 height 29
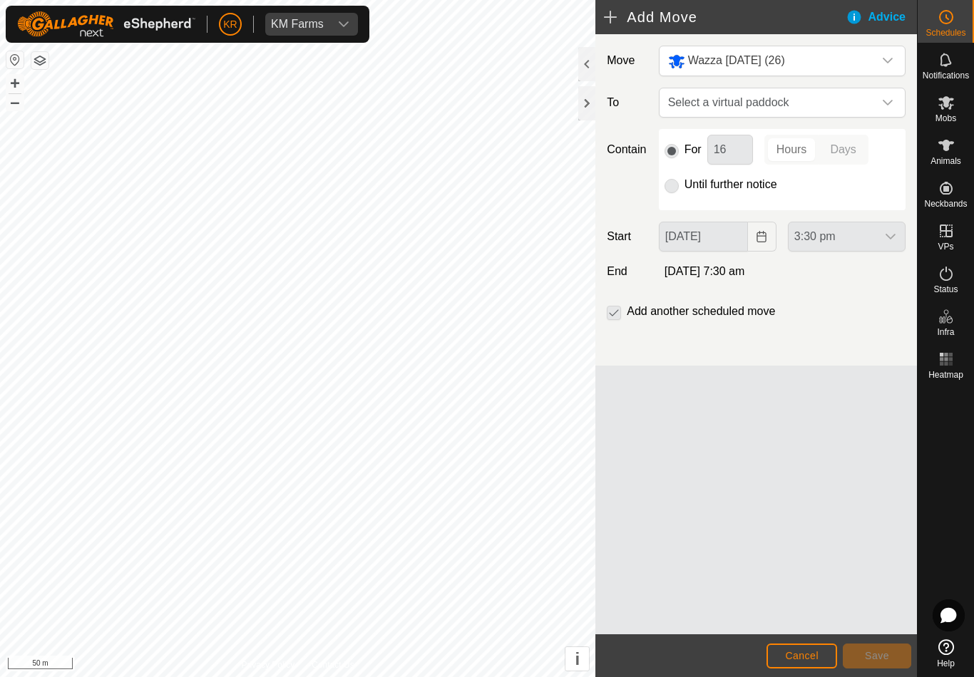
click at [828, 108] on span "Select a virtual paddock" at bounding box center [767, 102] width 211 height 29
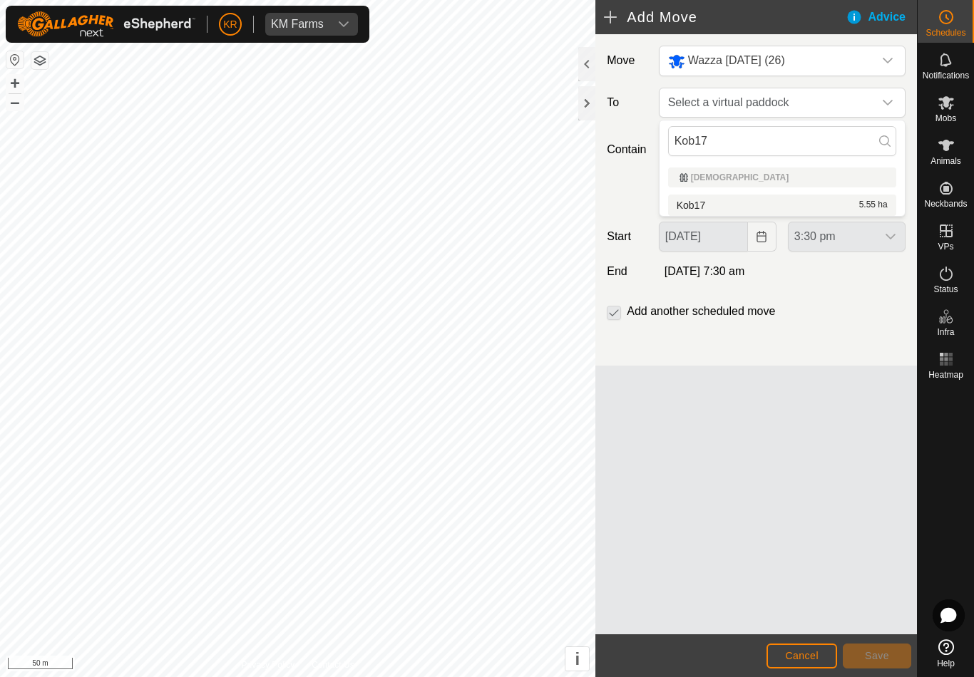
type input "Kob17"
click at [746, 202] on div "Kob17 5.55 ha" at bounding box center [782, 205] width 211 height 10
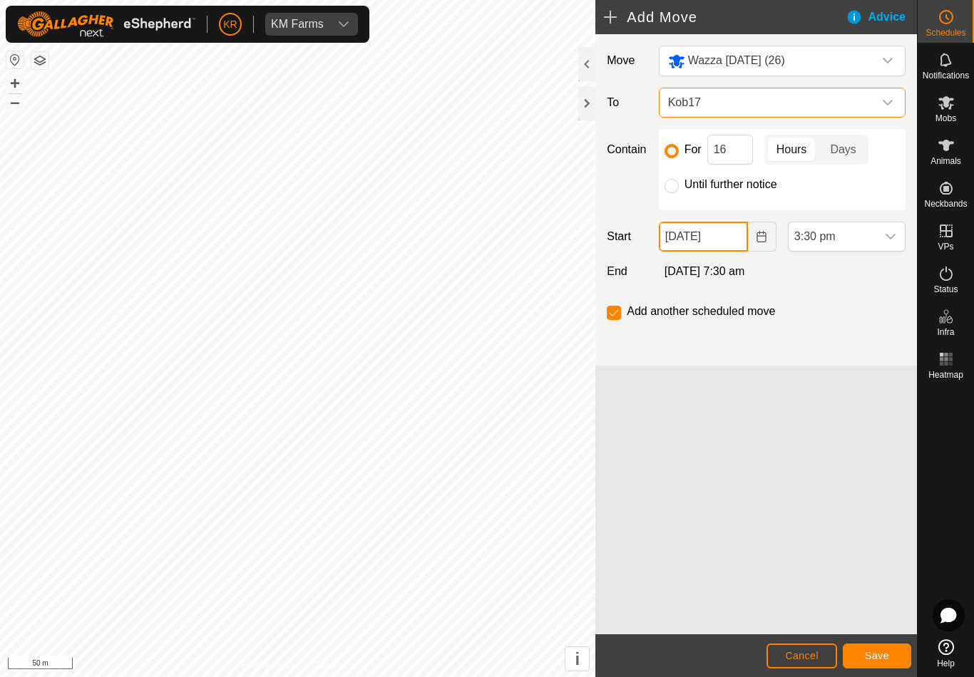
click at [738, 248] on input "[DATE]" at bounding box center [703, 237] width 89 height 30
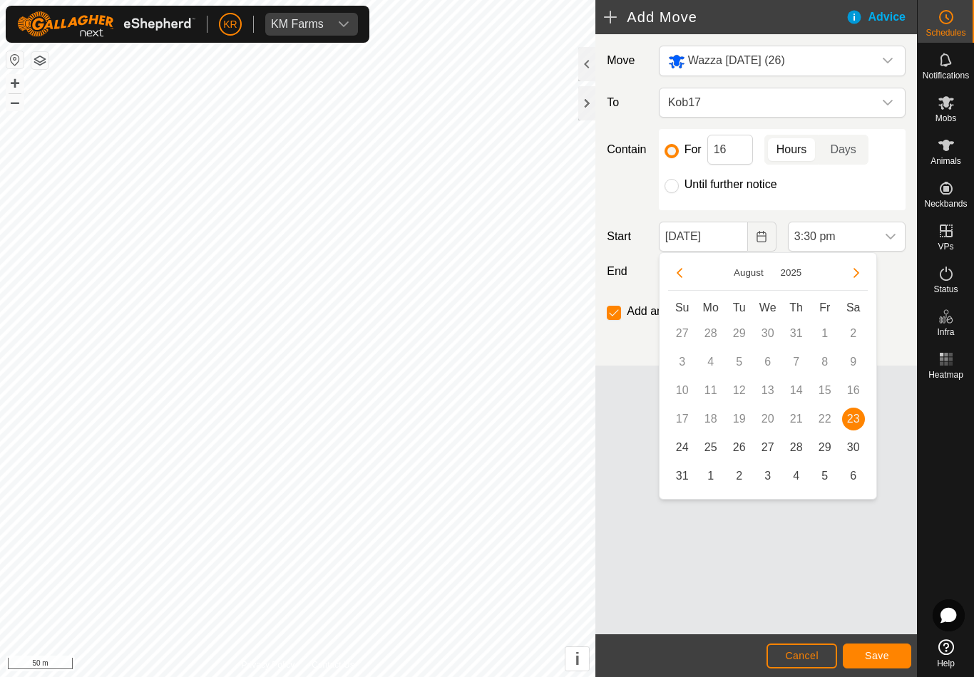
click at [685, 446] on span "24" at bounding box center [682, 447] width 23 height 23
type input "[DATE]"
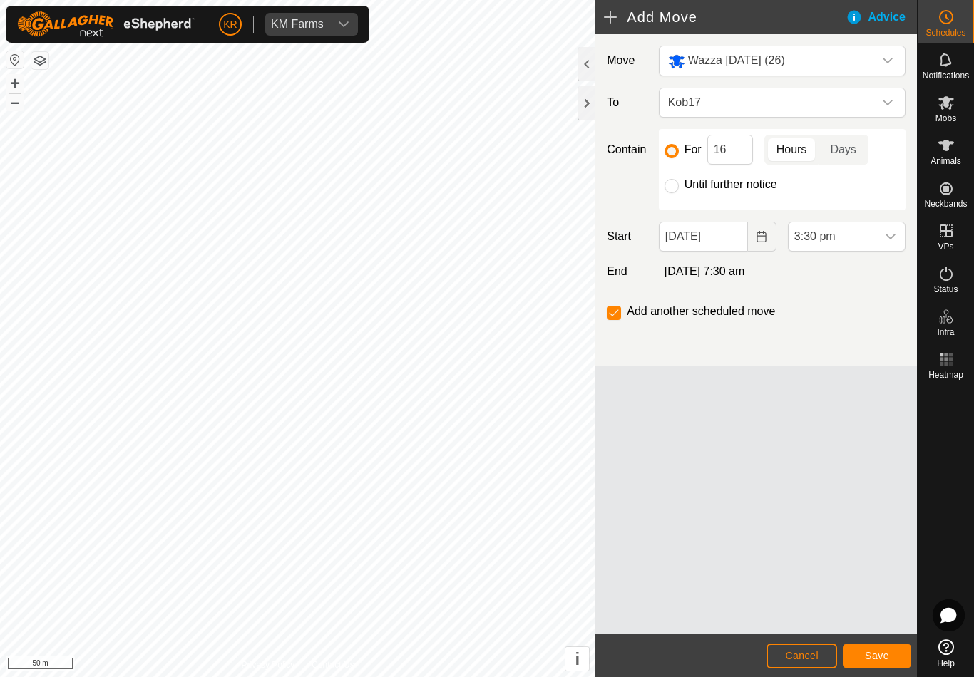
click at [853, 248] on span "3:30 pm" at bounding box center [833, 236] width 88 height 29
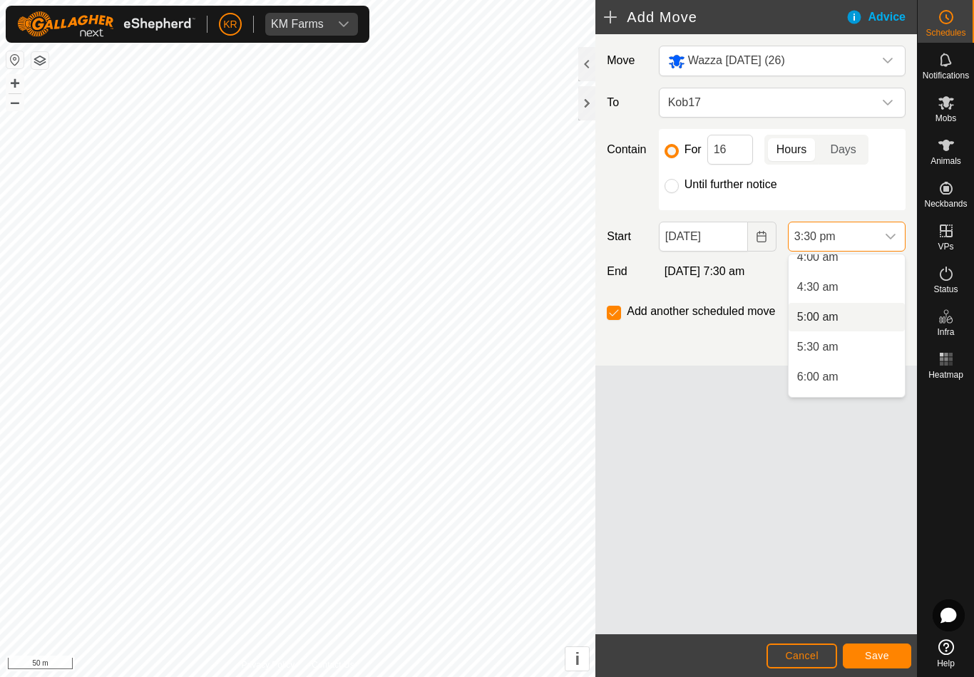
click at [846, 326] on li "5:00 am" at bounding box center [847, 317] width 116 height 29
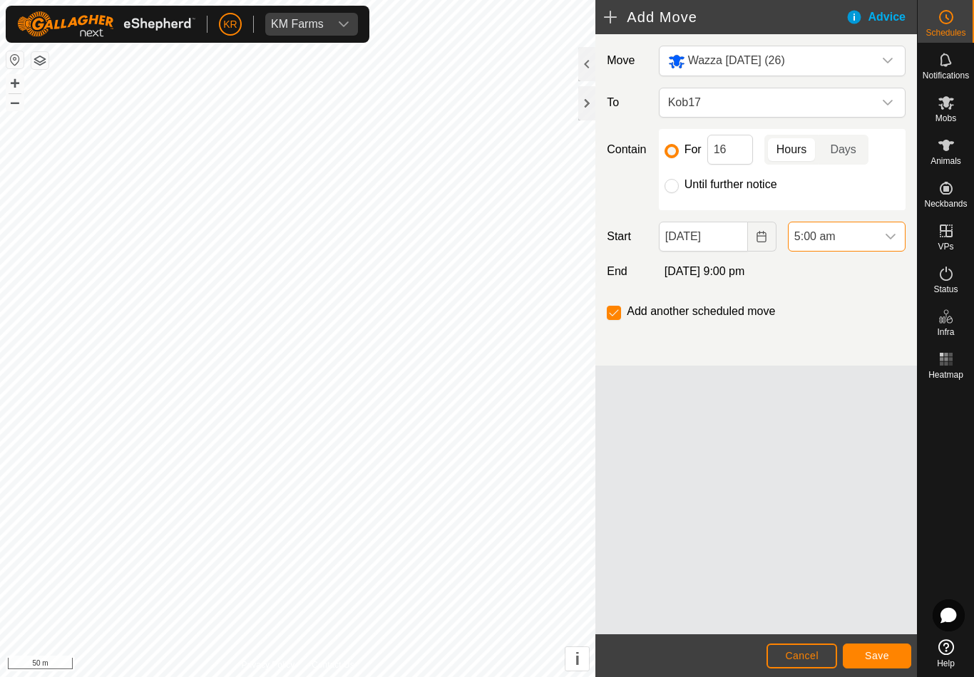
scroll to position [814, 0]
click at [674, 190] on input "Until further notice" at bounding box center [671, 186] width 14 height 14
radio input "true"
checkbox input "false"
click at [880, 655] on span "Save" at bounding box center [877, 655] width 24 height 11
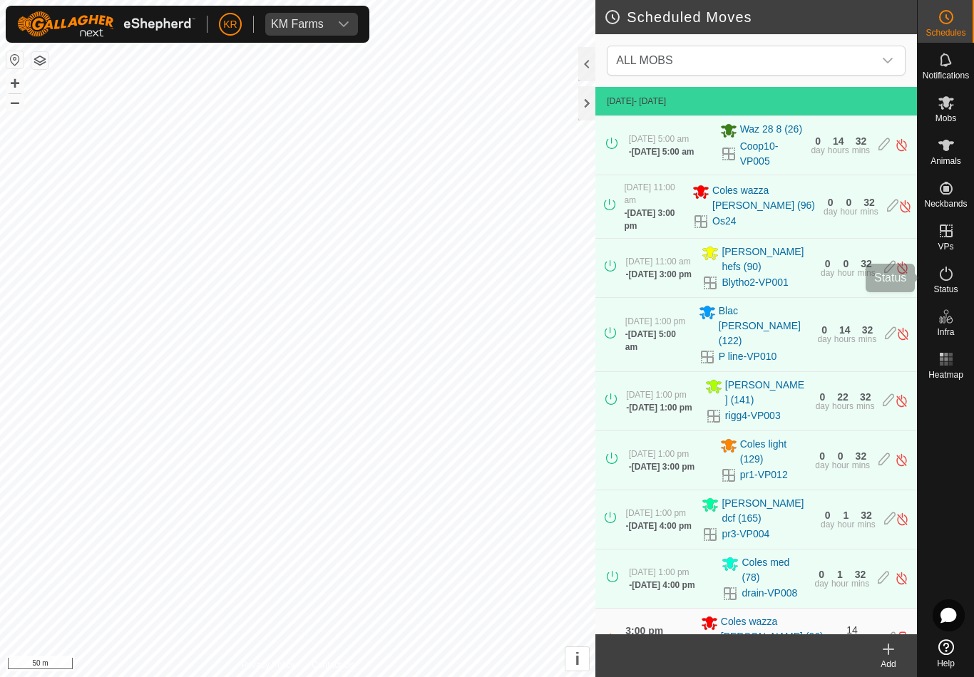
click at [958, 286] on div "Status" at bounding box center [946, 278] width 56 height 43
